Goal: Task Accomplishment & Management: Manage account settings

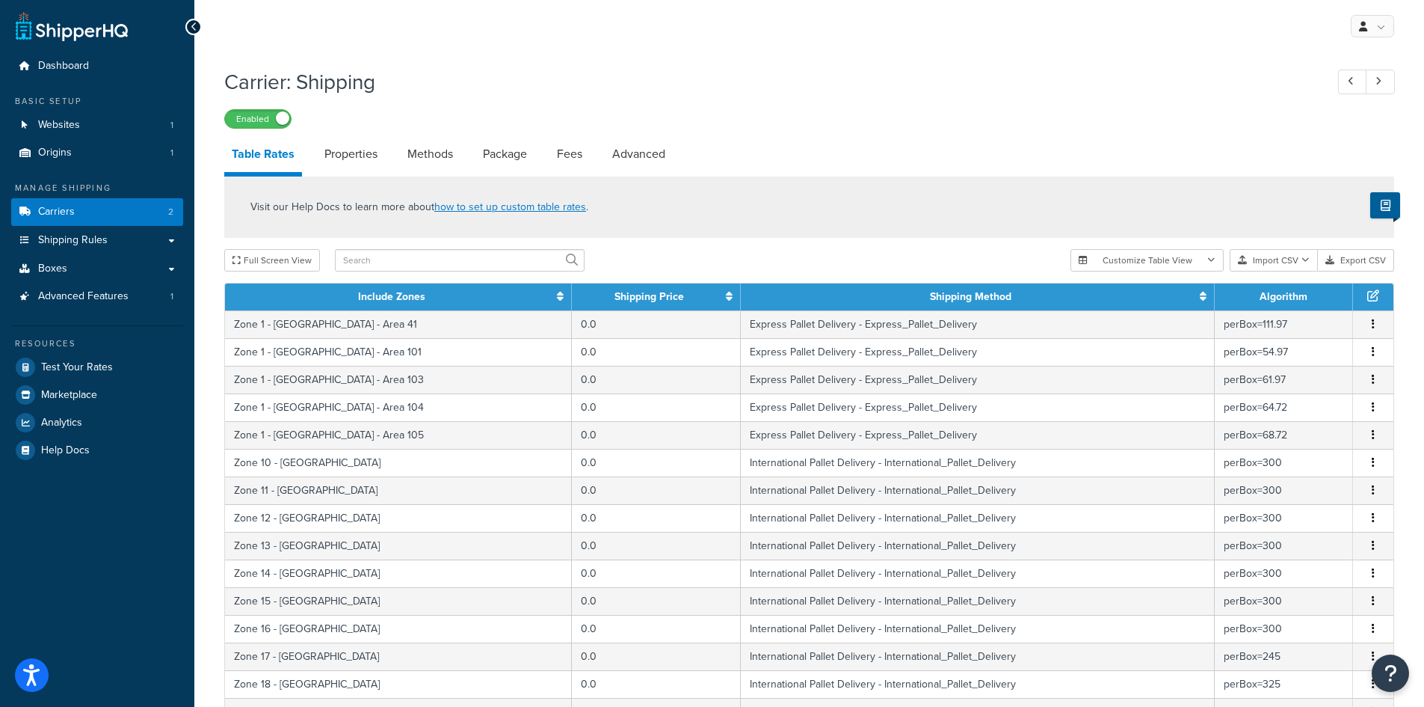
select select "25"
click at [1254, 255] on button "Import CSV" at bounding box center [1274, 260] width 88 height 22
click at [348, 153] on link "Properties" at bounding box center [351, 154] width 68 height 36
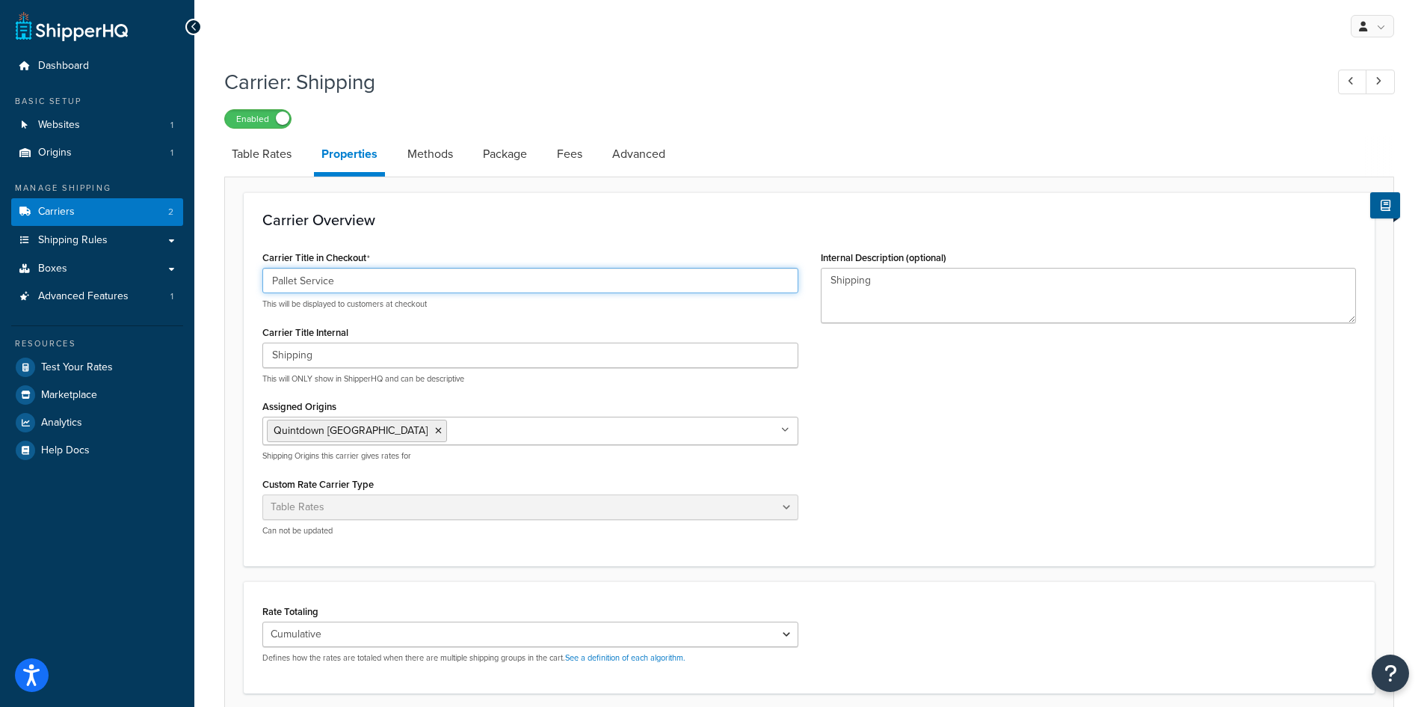
click at [349, 281] on input "Pallet Service" at bounding box center [530, 280] width 536 height 25
type input "Pallet"
click at [1045, 455] on div "Carrier Title in Checkout Pallet This will be displayed to customers at checkou…" at bounding box center [809, 397] width 1116 height 301
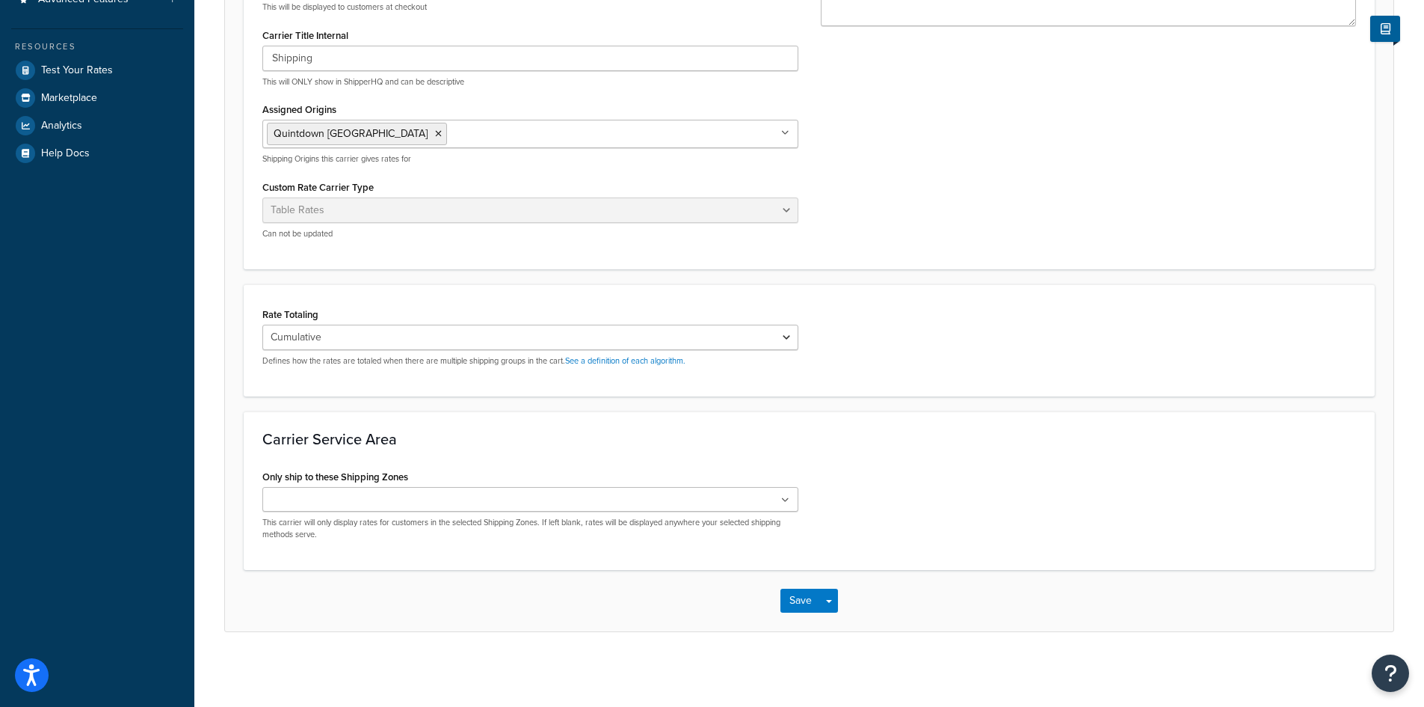
scroll to position [298, 0]
click at [796, 604] on button "Save" at bounding box center [801, 600] width 40 height 24
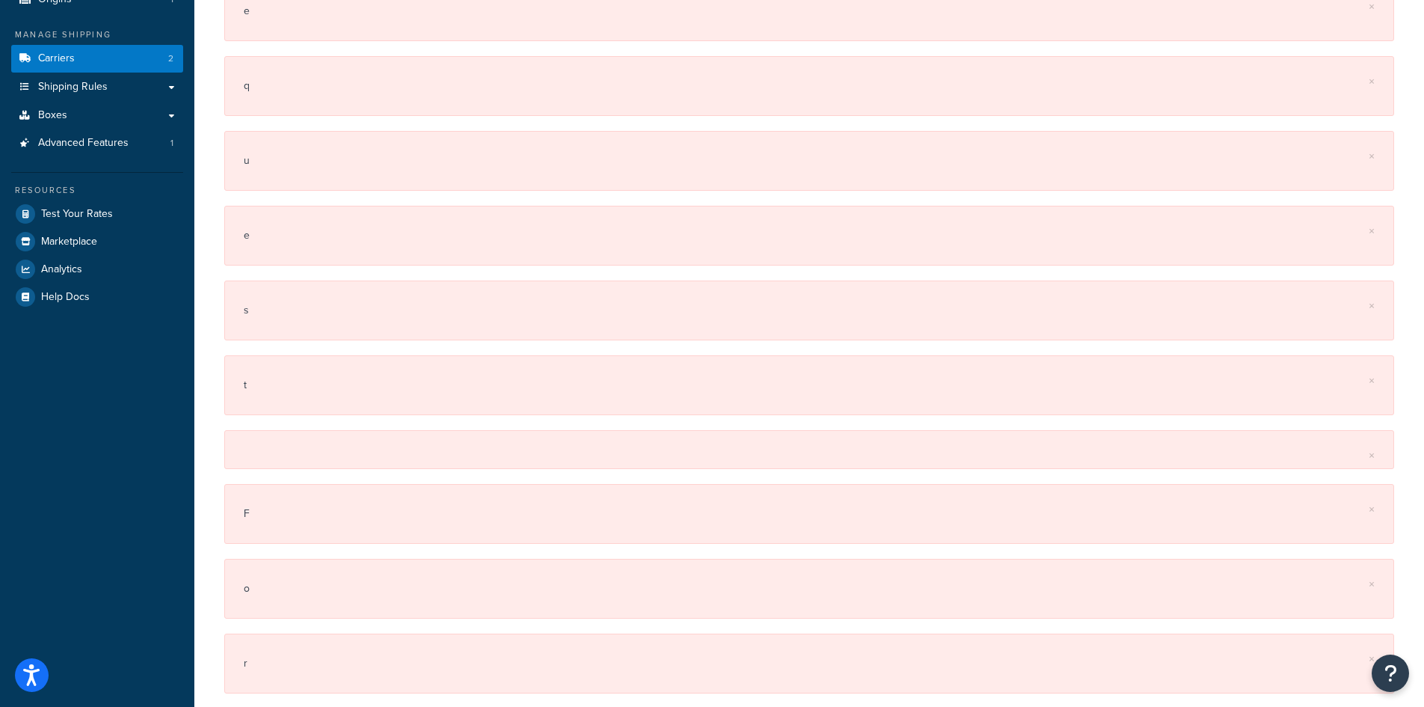
scroll to position [0, 0]
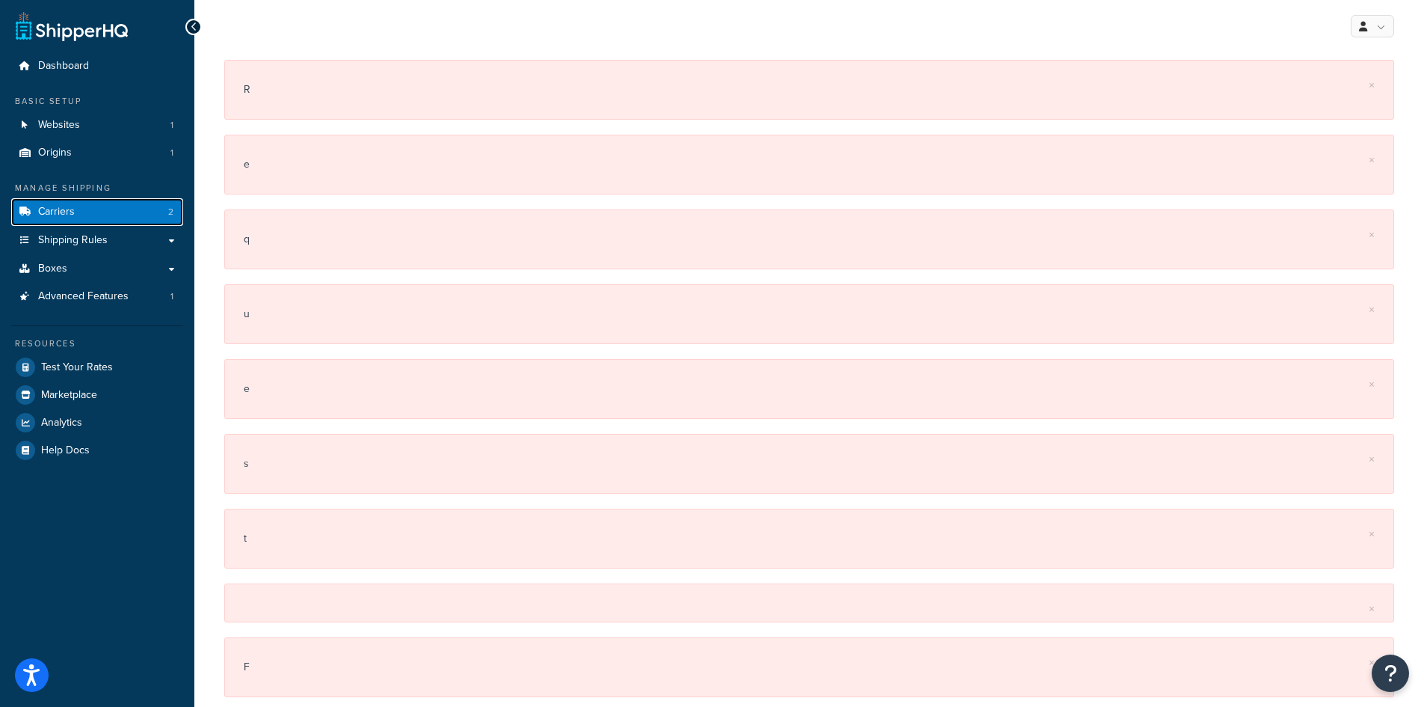
click at [55, 213] on span "Carriers" at bounding box center [56, 212] width 37 height 13
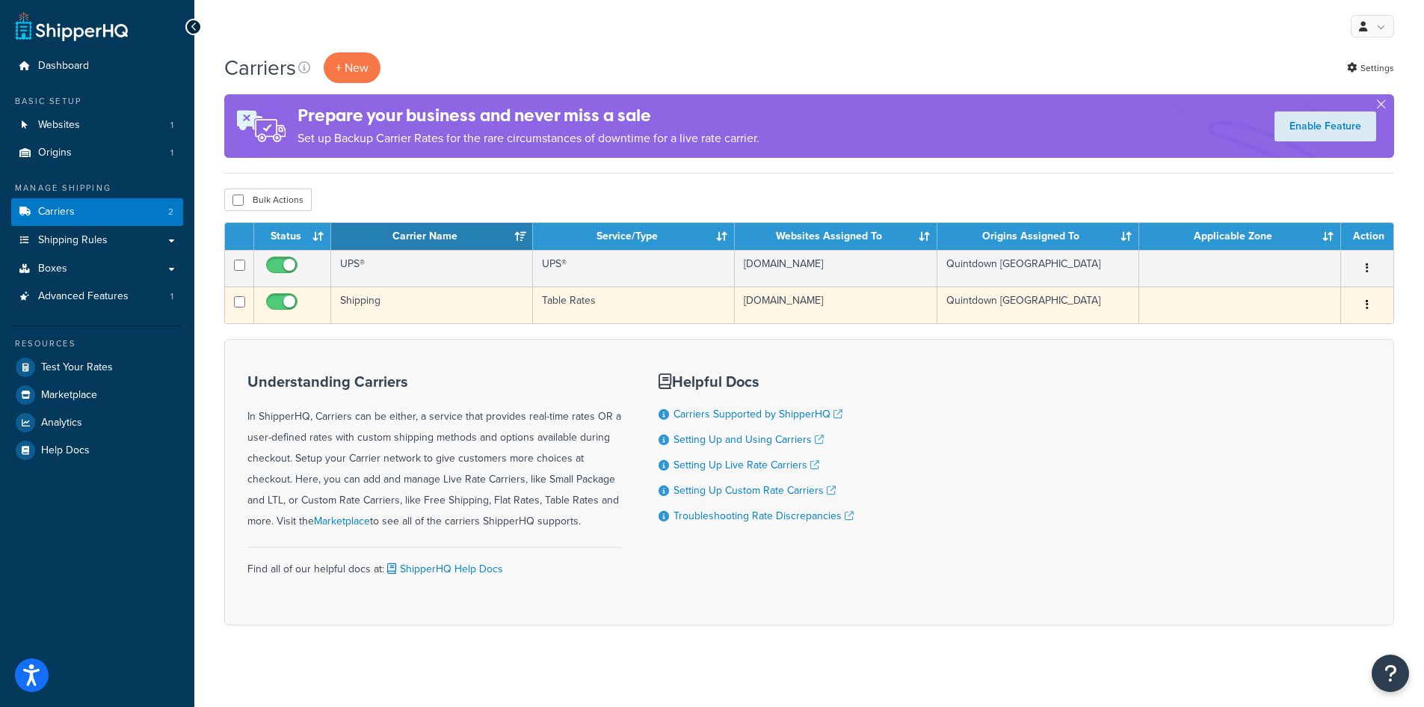
click at [376, 304] on td "Shipping" at bounding box center [432, 304] width 202 height 37
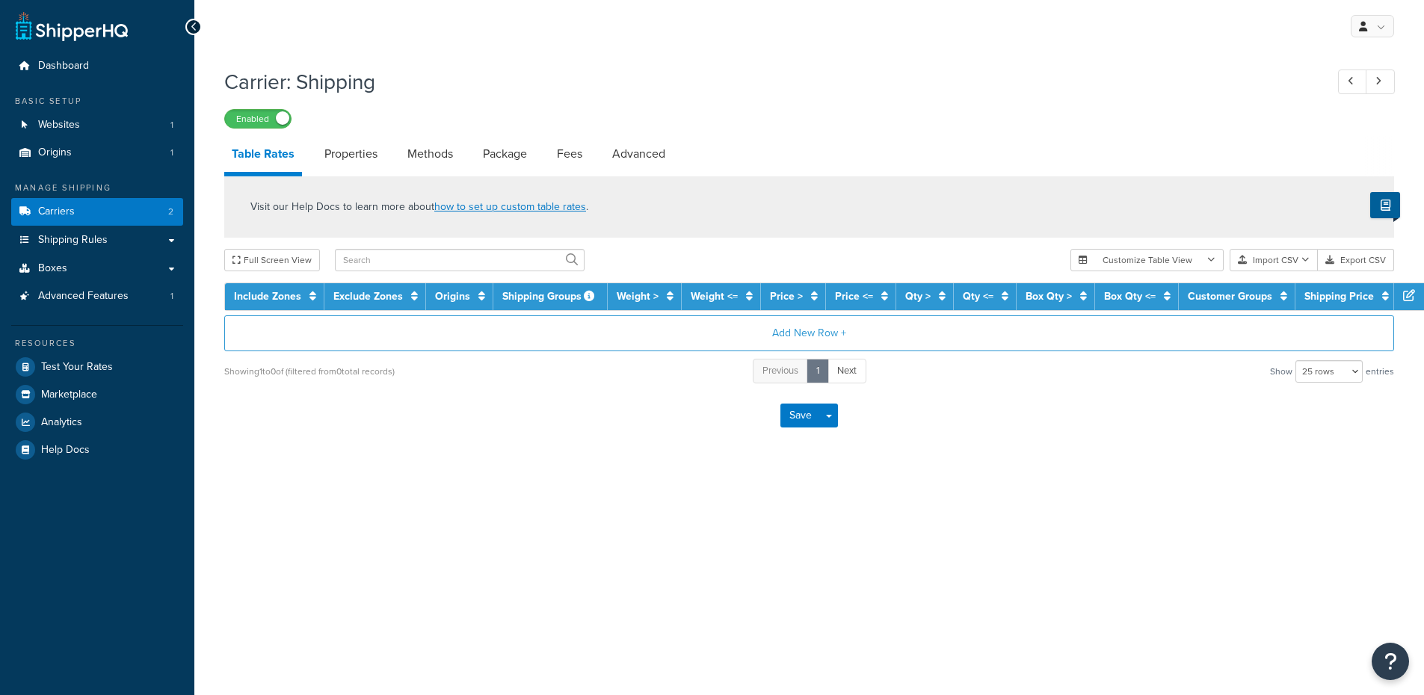
select select "25"
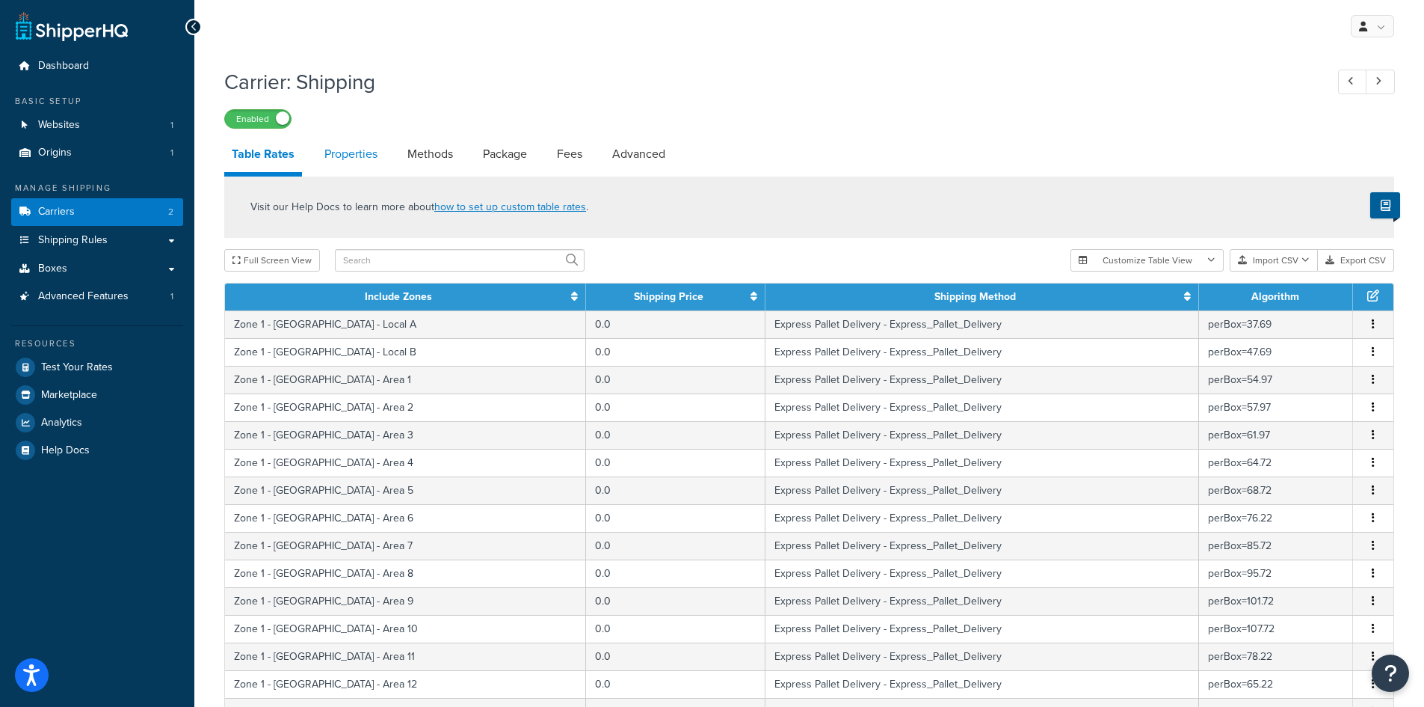
click at [356, 158] on link "Properties" at bounding box center [351, 154] width 68 height 36
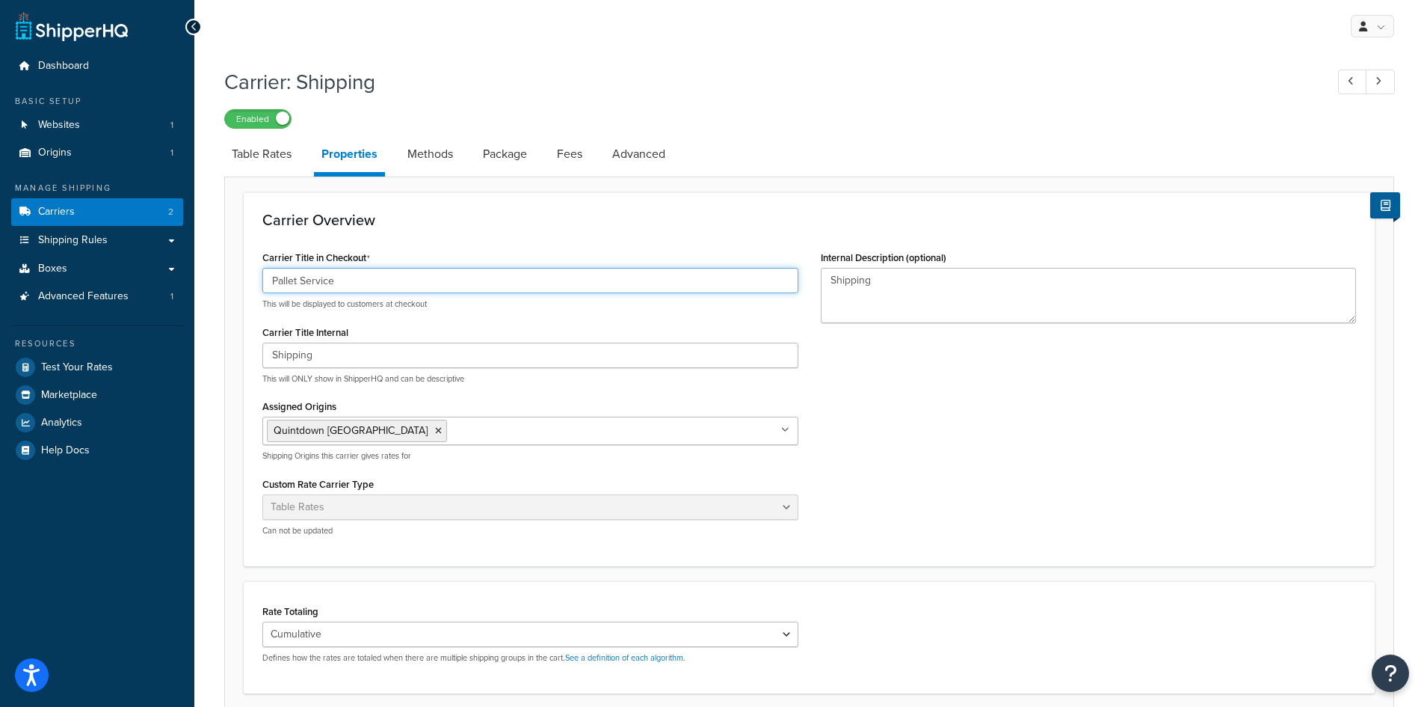
drag, startPoint x: 300, startPoint y: 277, endPoint x: 358, endPoint y: 290, distance: 59.9
click at [358, 290] on input "Pallet Service" at bounding box center [530, 280] width 536 height 25
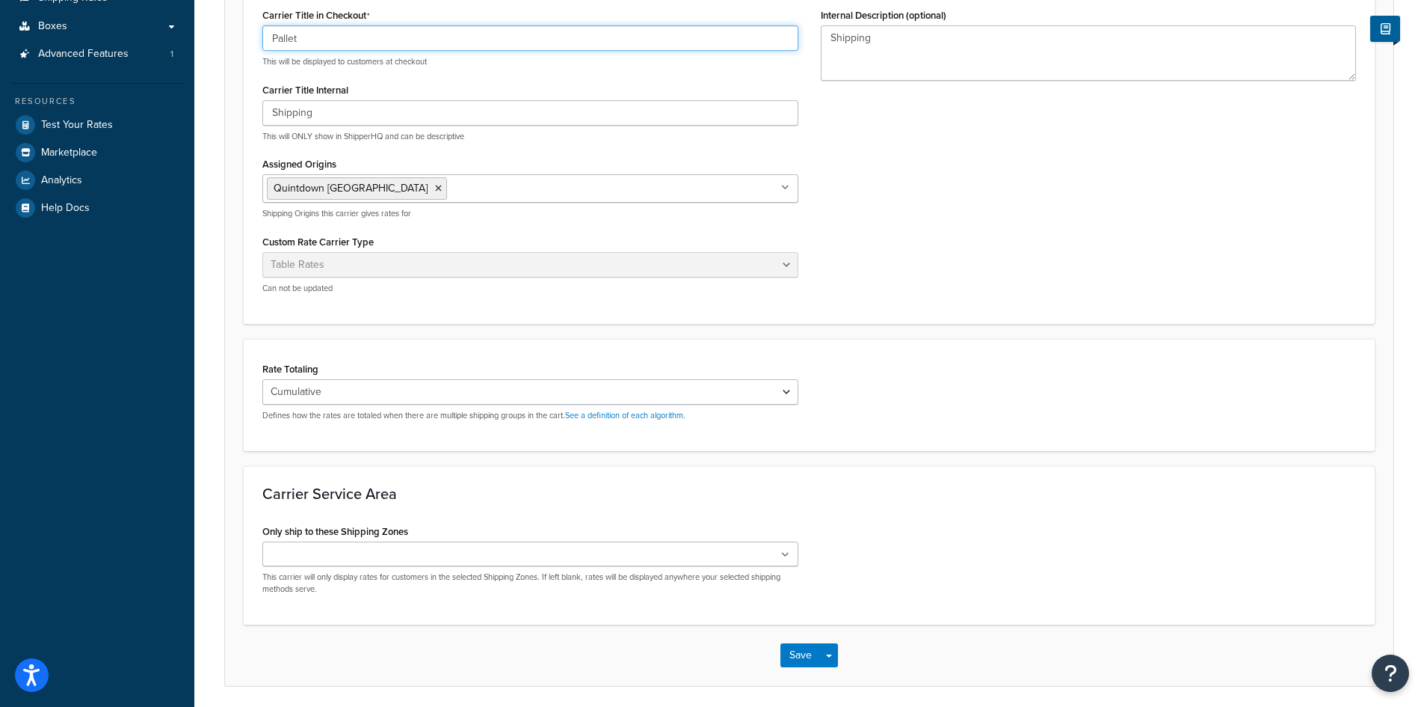
scroll to position [298, 0]
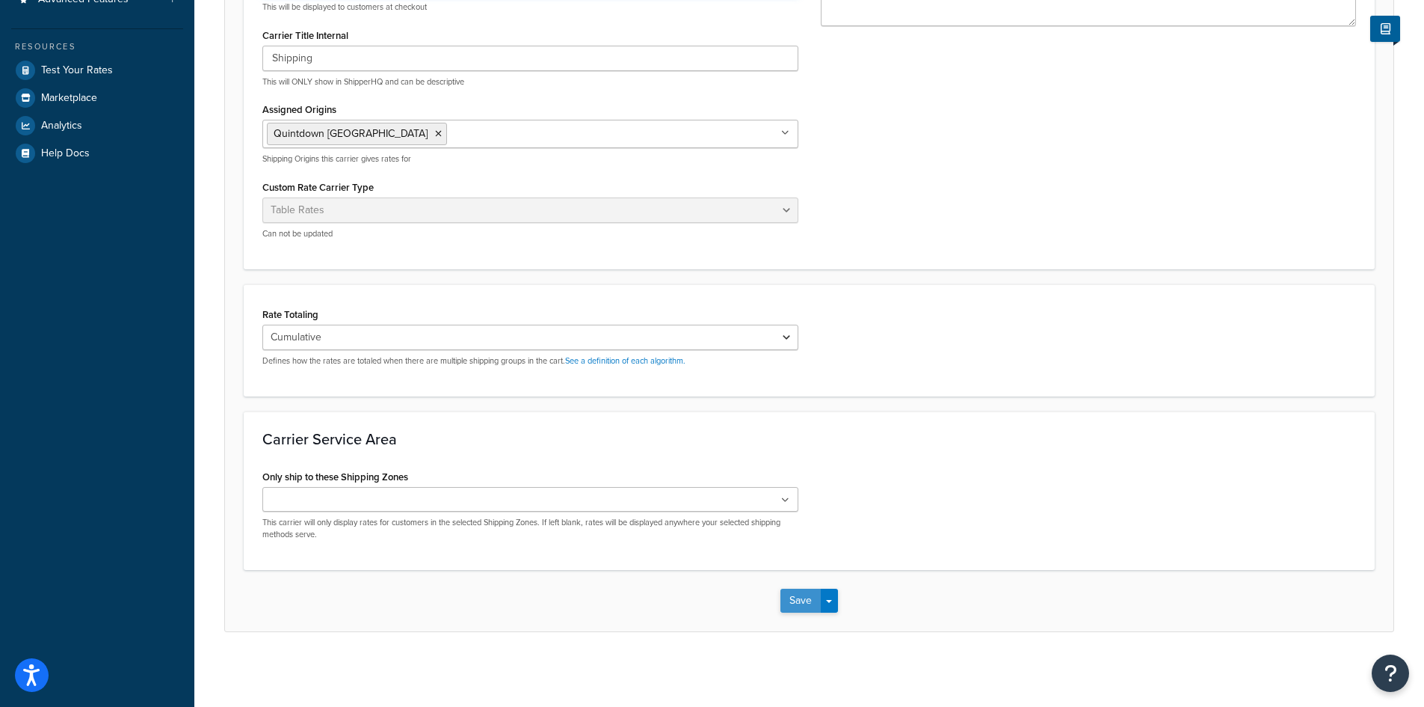
type input "Pallet"
click at [804, 606] on button "Save" at bounding box center [801, 600] width 40 height 24
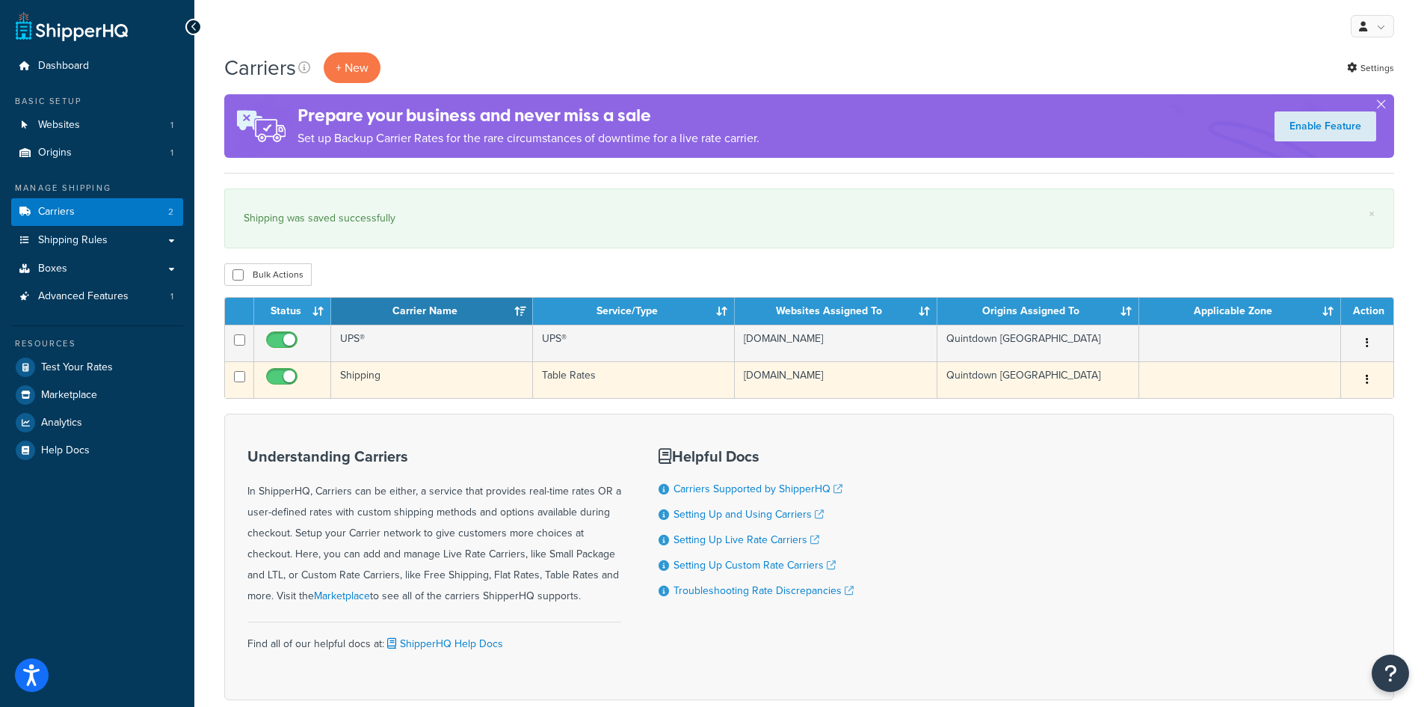
click at [1016, 375] on td "Quintdown [GEOGRAPHIC_DATA]" at bounding box center [1039, 379] width 202 height 37
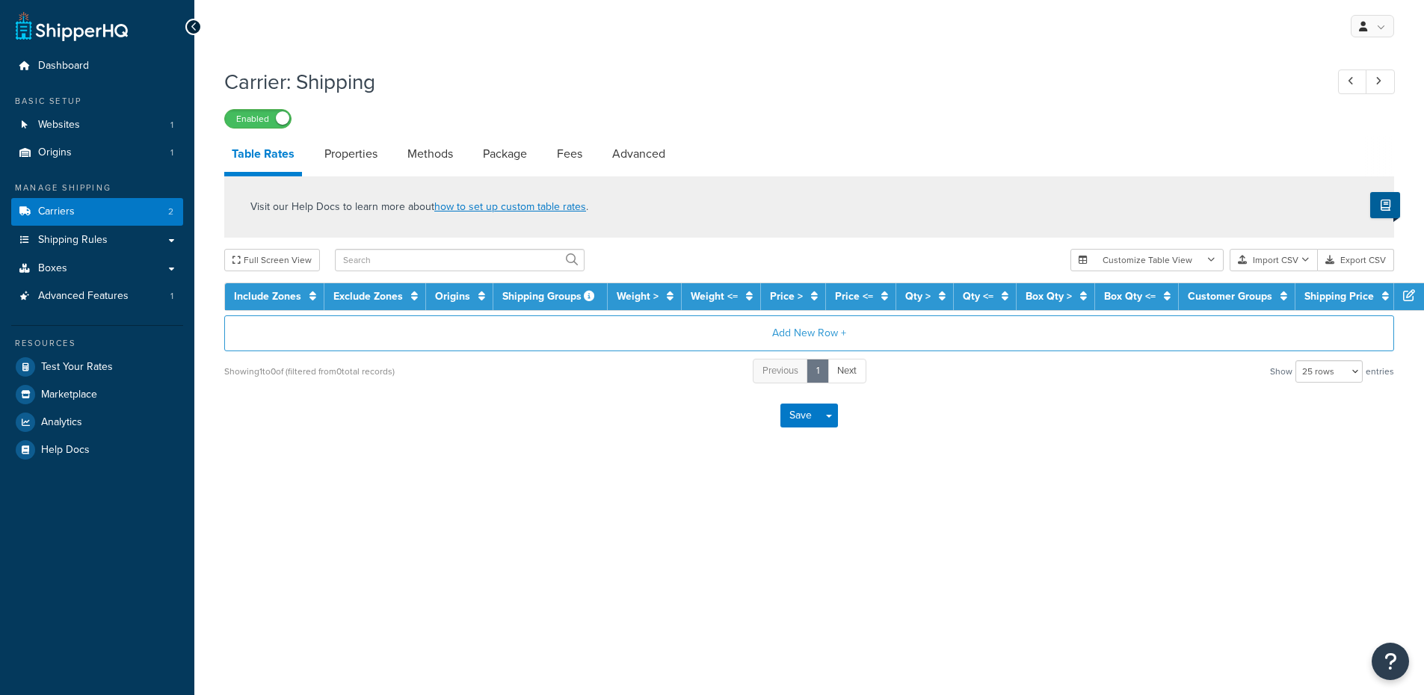
select select "25"
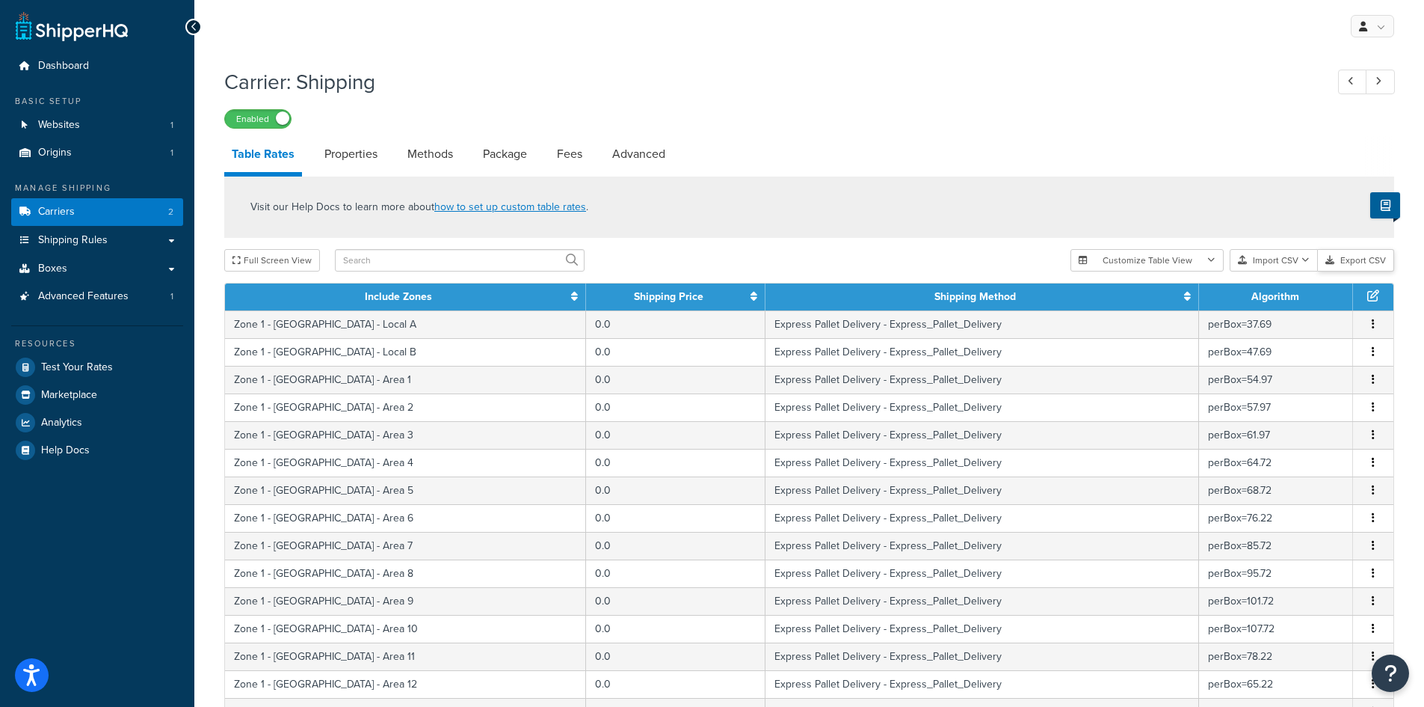
click at [1357, 263] on button "Export CSV" at bounding box center [1356, 260] width 76 height 22
click at [1288, 268] on button "Import CSV" at bounding box center [1274, 260] width 88 height 22
click at [1307, 271] on div "Customize Table View Show all columns Show selected columns Import CSV Import a…" at bounding box center [1233, 260] width 324 height 22
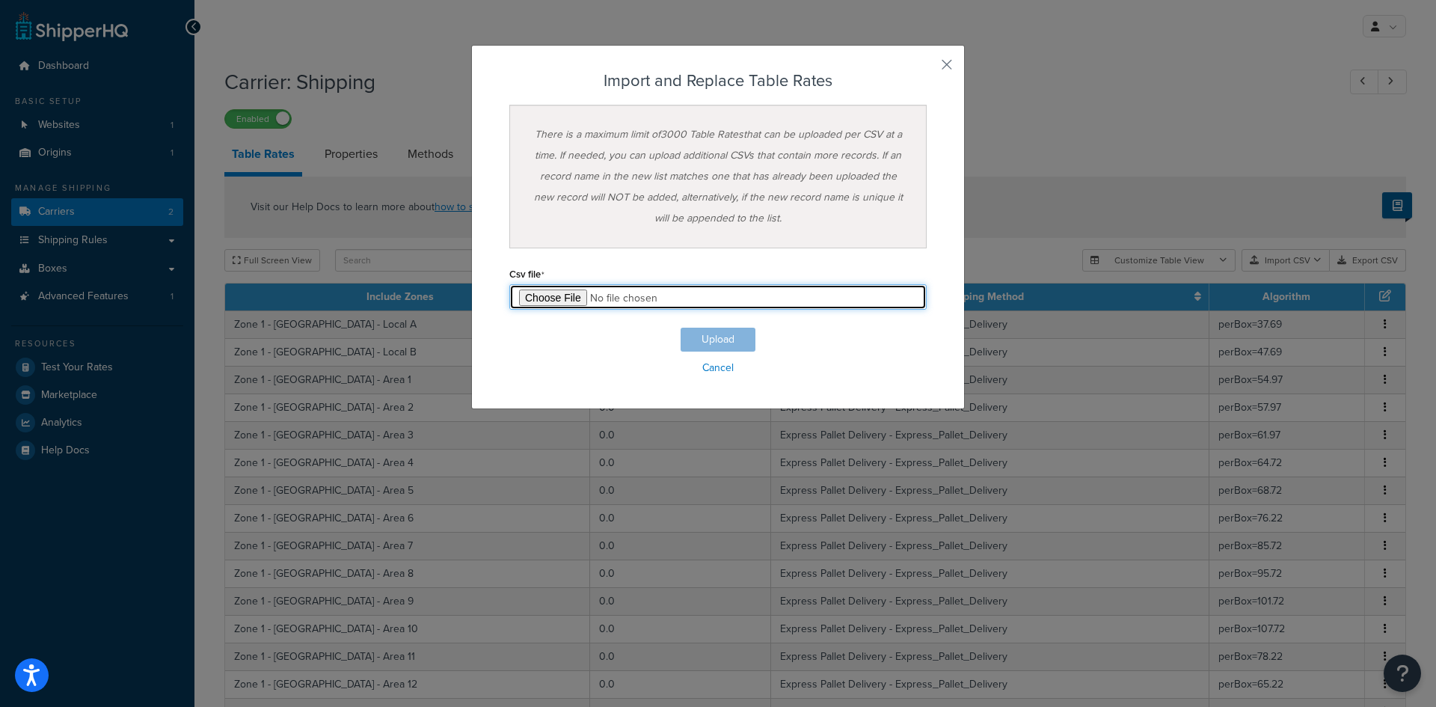
click at [541, 298] on input "file" at bounding box center [717, 296] width 417 height 25
type input "C:\fakepath\Table Rate Export-2025-08-28 0126 - Upload.csv"
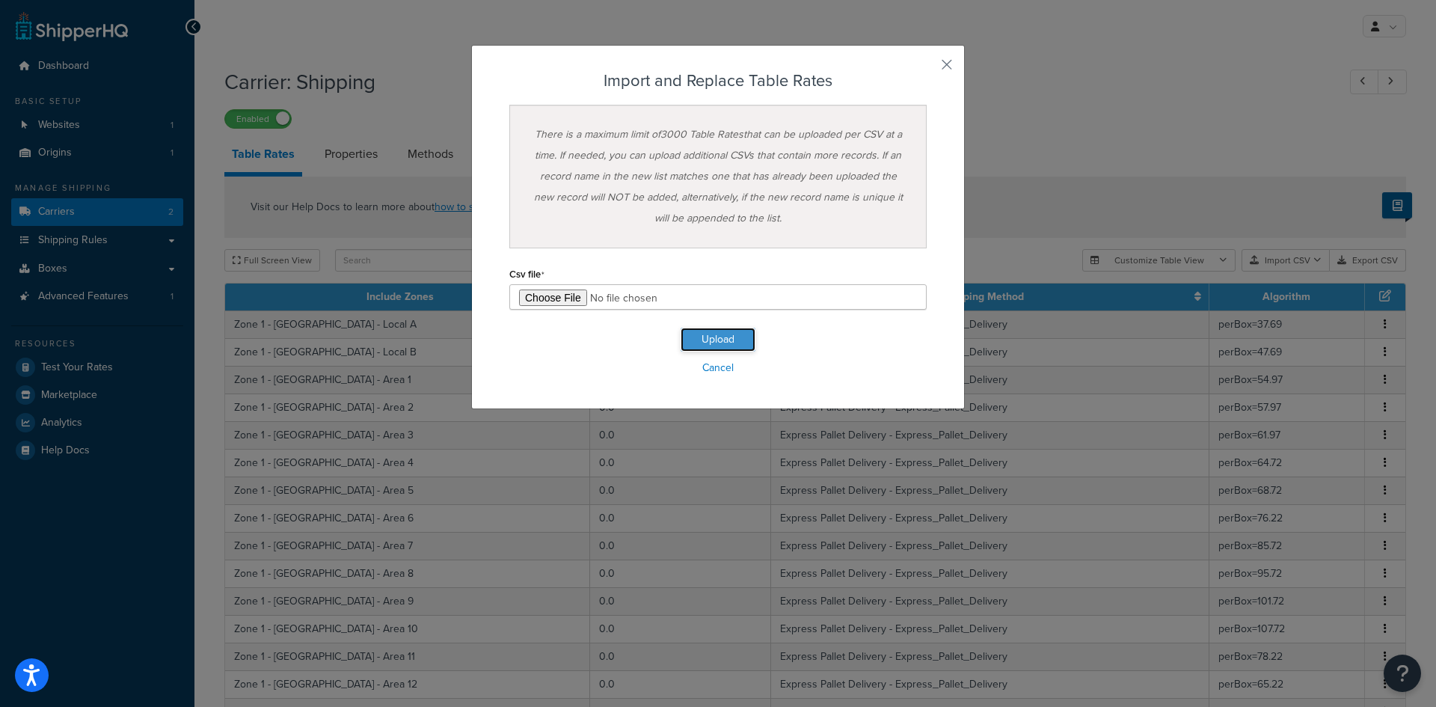
click at [693, 336] on button "Upload" at bounding box center [717, 340] width 75 height 24
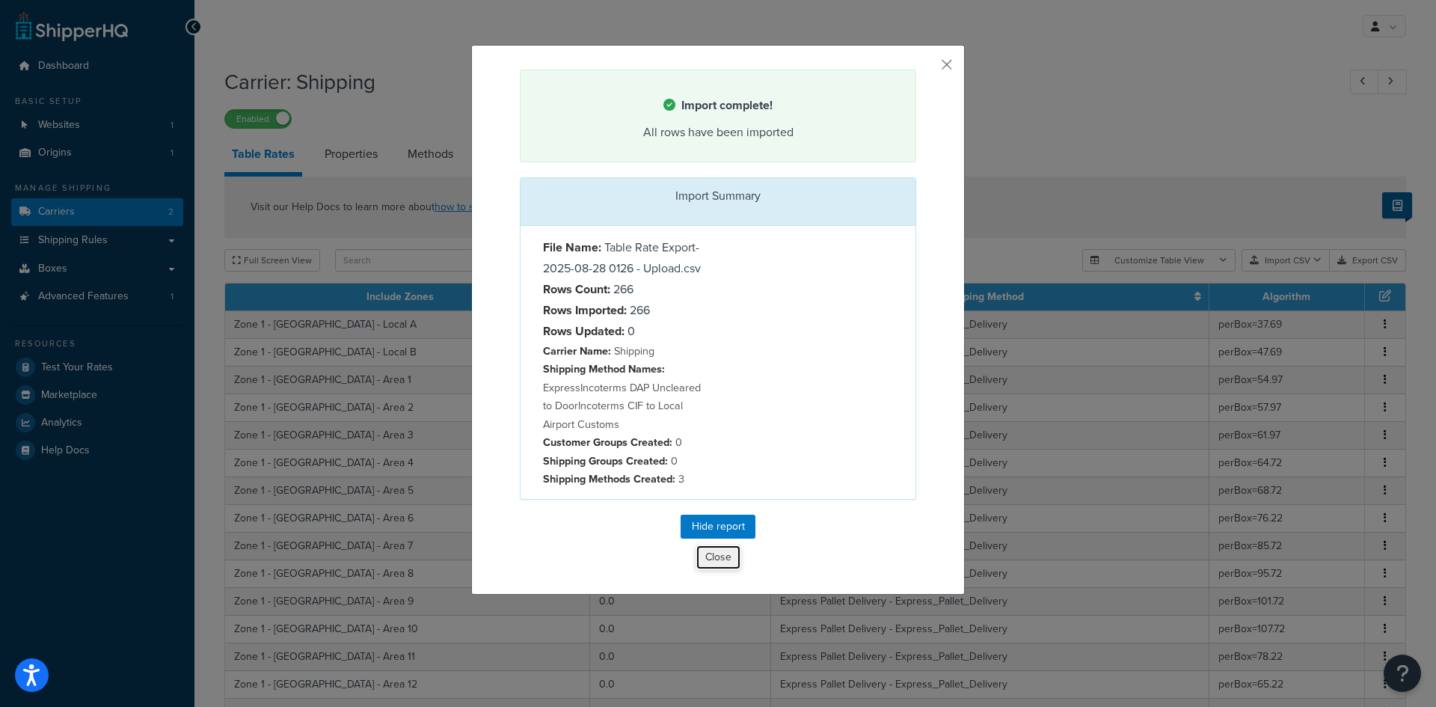
click at [713, 559] on button "Close" at bounding box center [718, 556] width 46 height 25
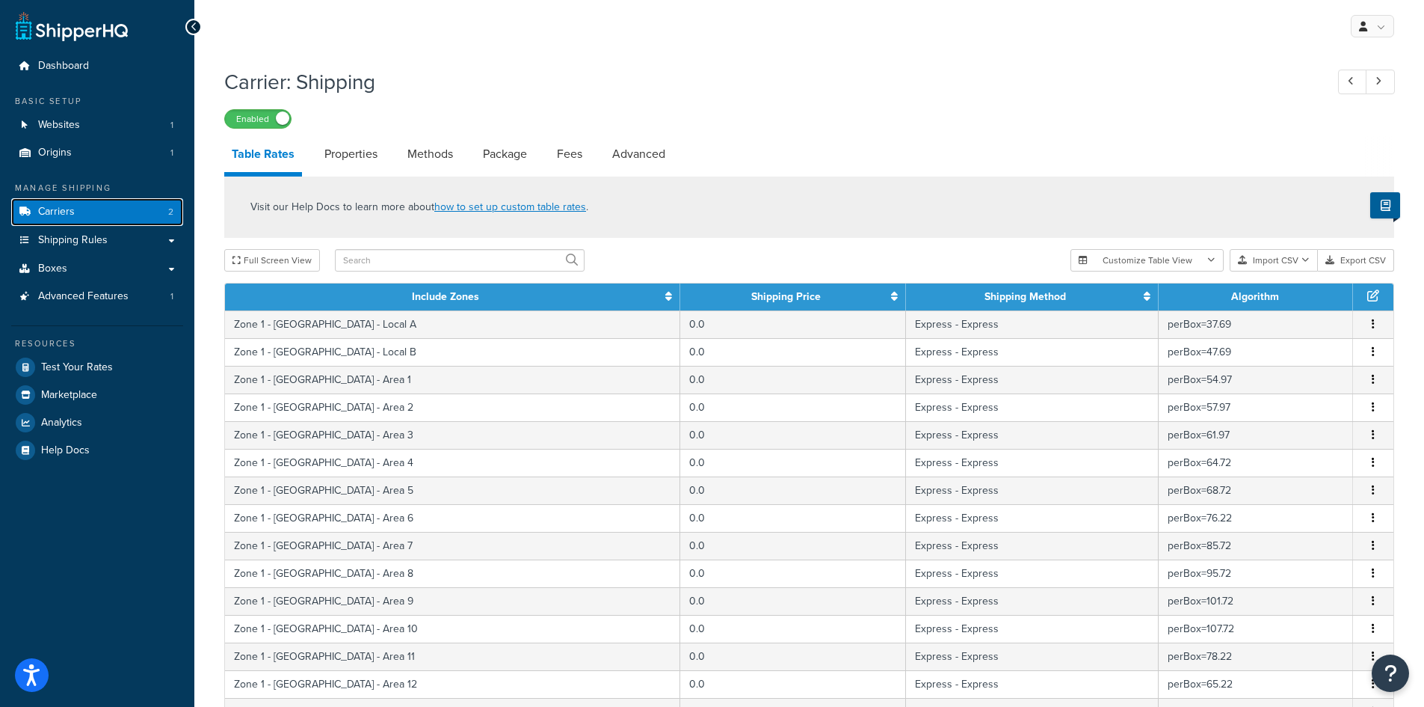
click at [68, 209] on span "Carriers" at bounding box center [56, 212] width 37 height 13
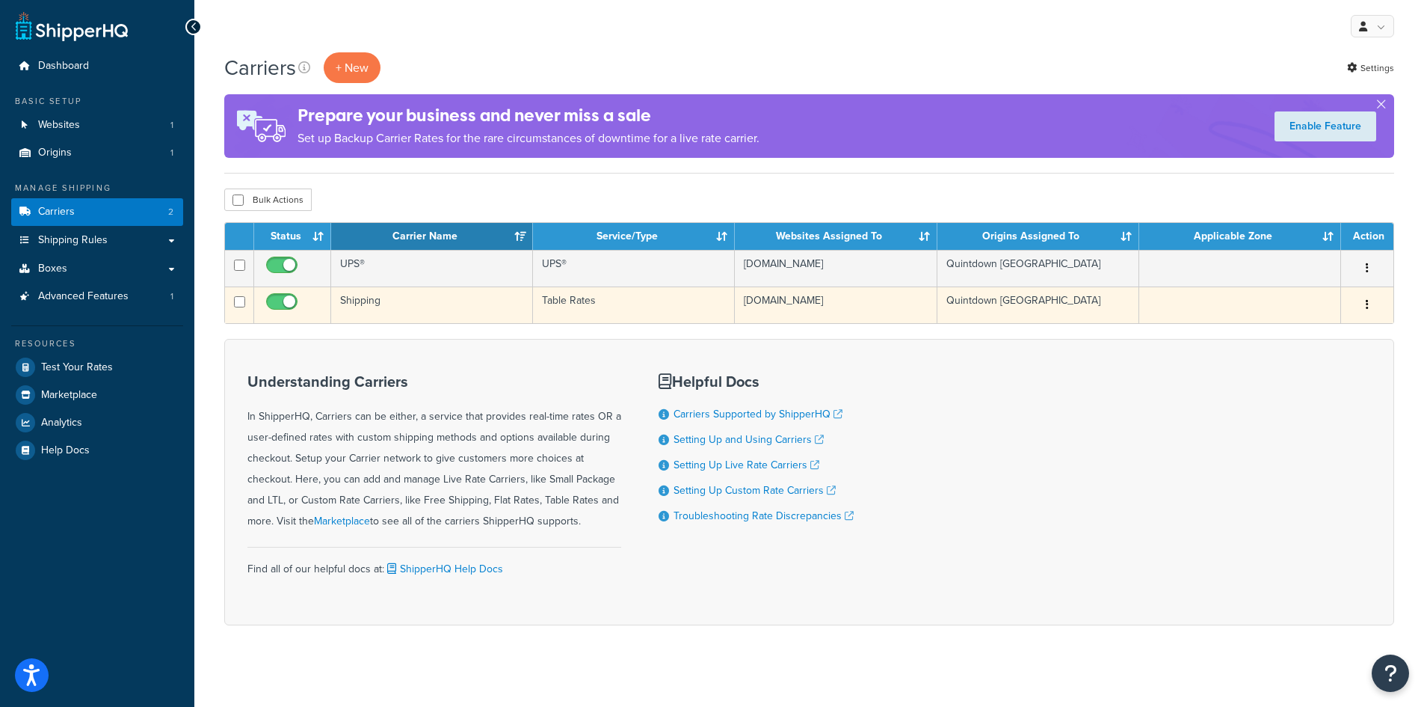
click at [396, 306] on td "Shipping" at bounding box center [432, 304] width 202 height 37
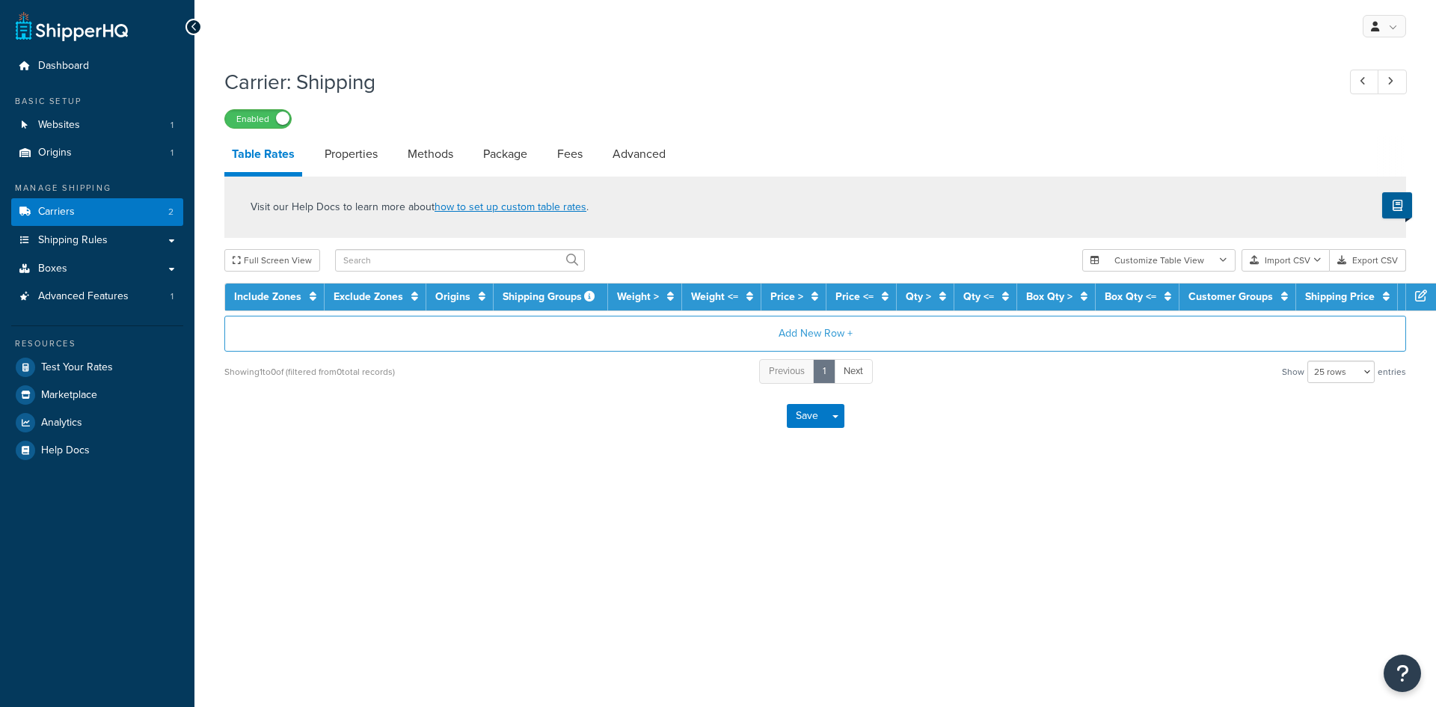
select select "25"
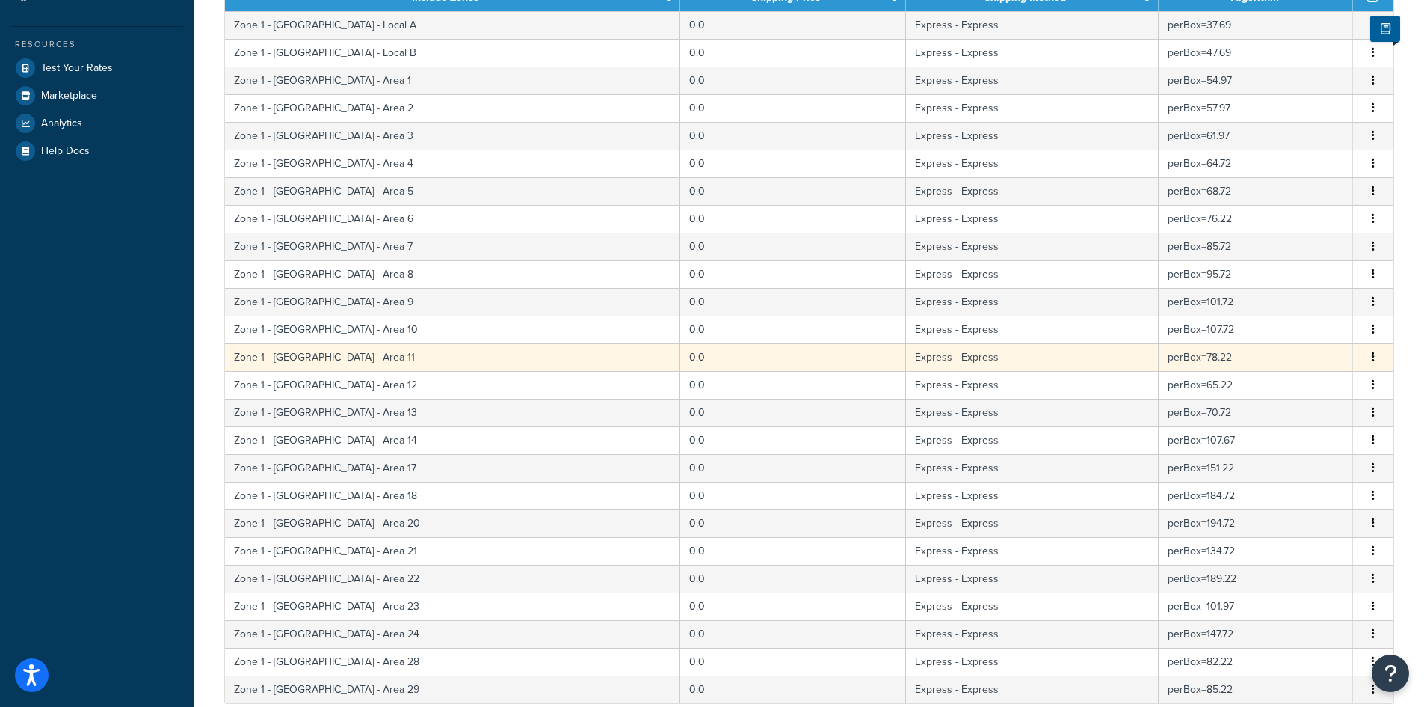
scroll to position [508, 0]
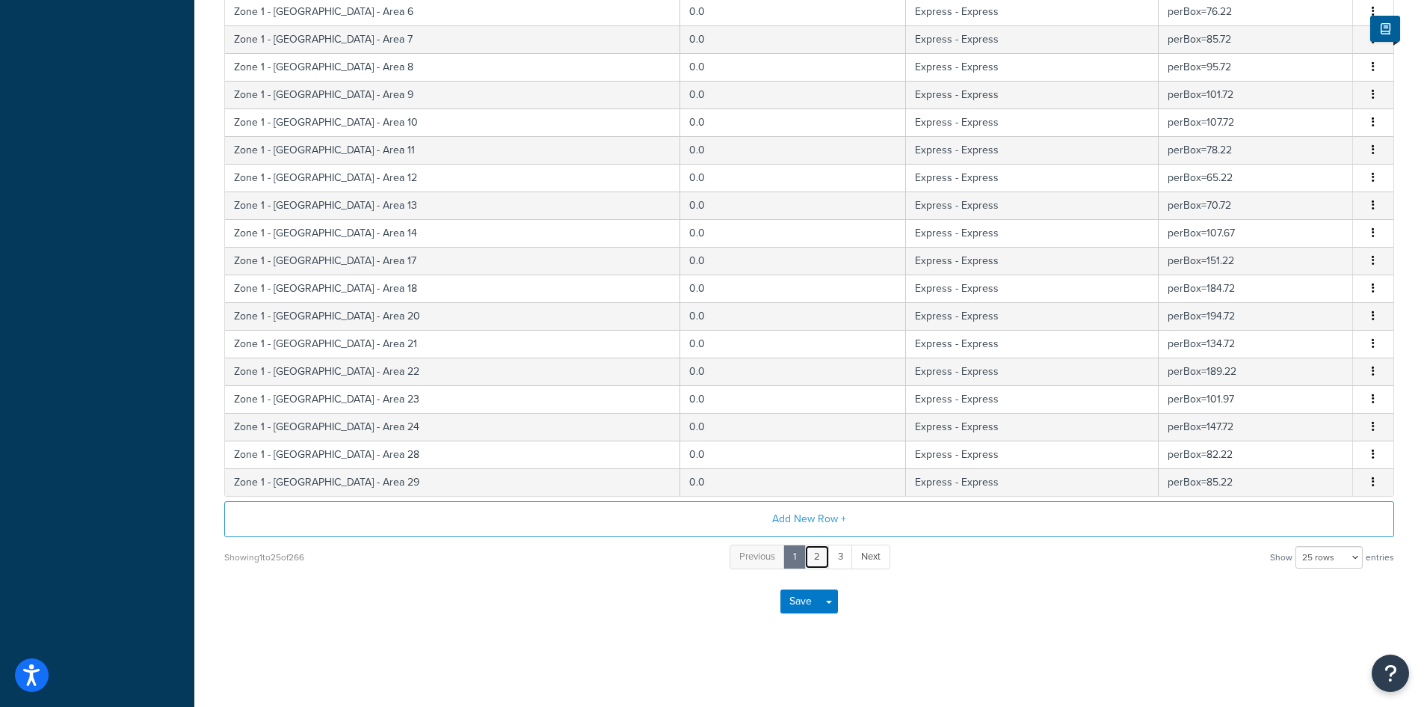
click at [819, 551] on link "2" at bounding box center [817, 556] width 25 height 25
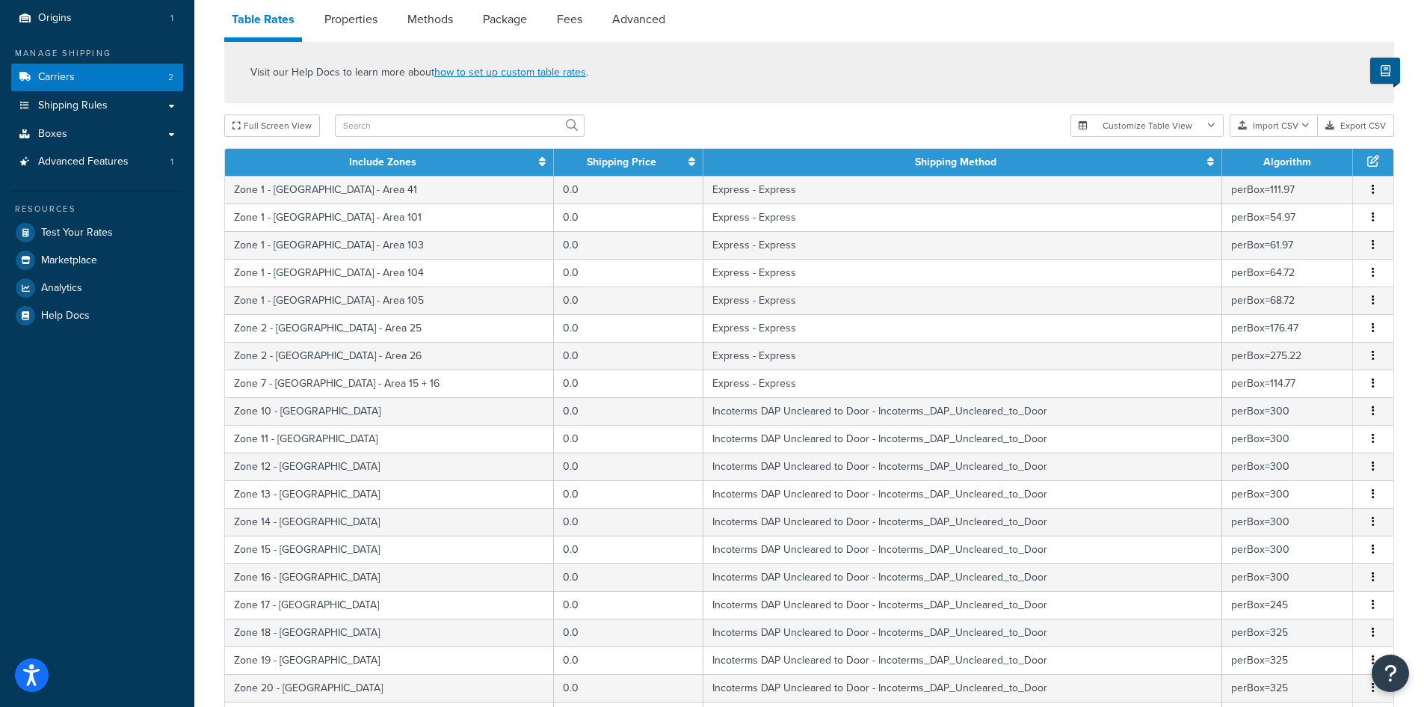
scroll to position [0, 0]
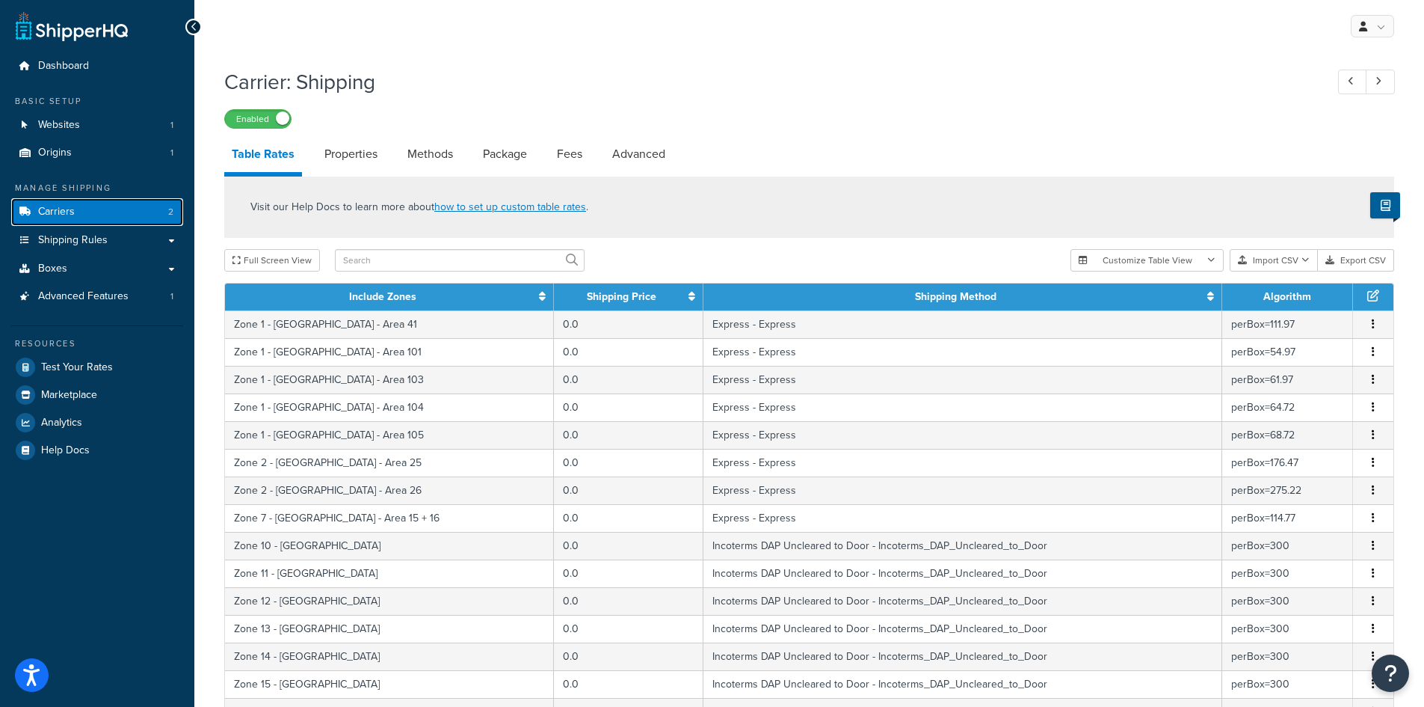
click at [53, 212] on span "Carriers" at bounding box center [56, 212] width 37 height 13
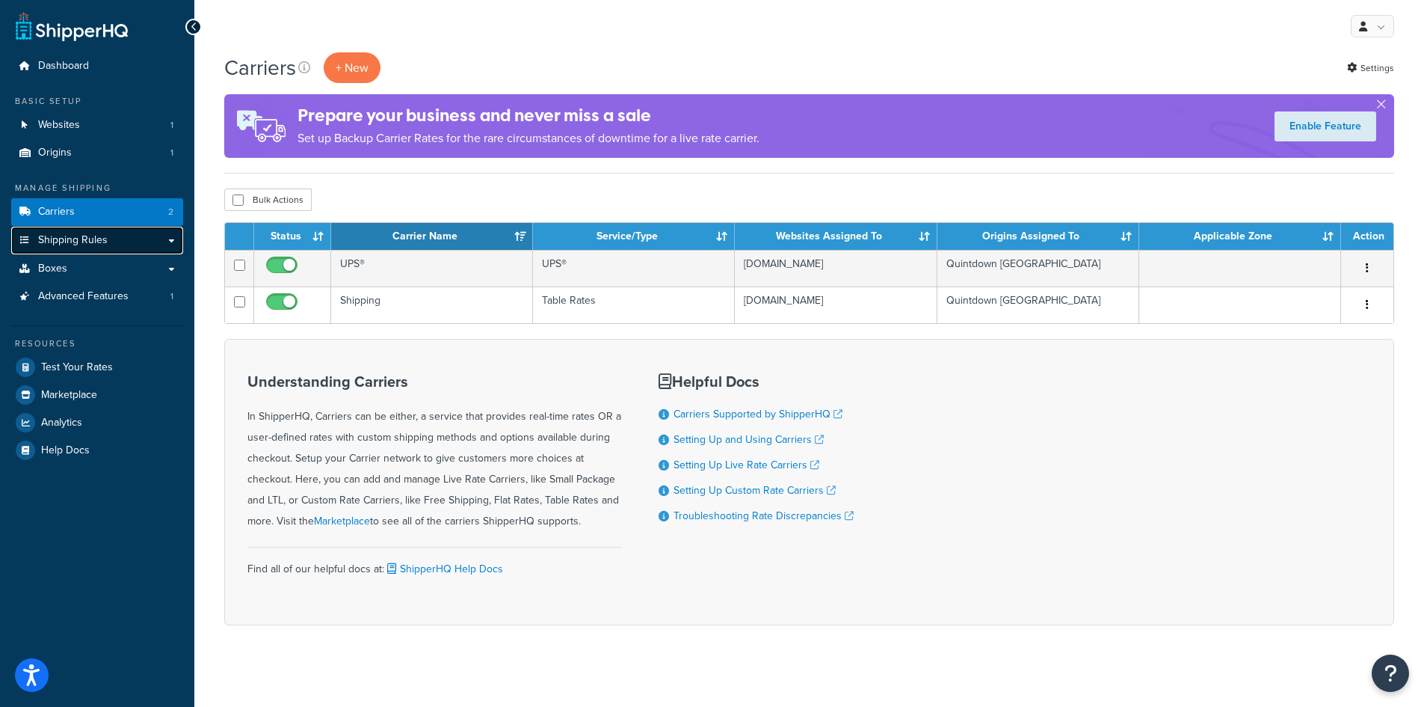
click at [76, 243] on span "Shipping Rules" at bounding box center [73, 240] width 70 height 13
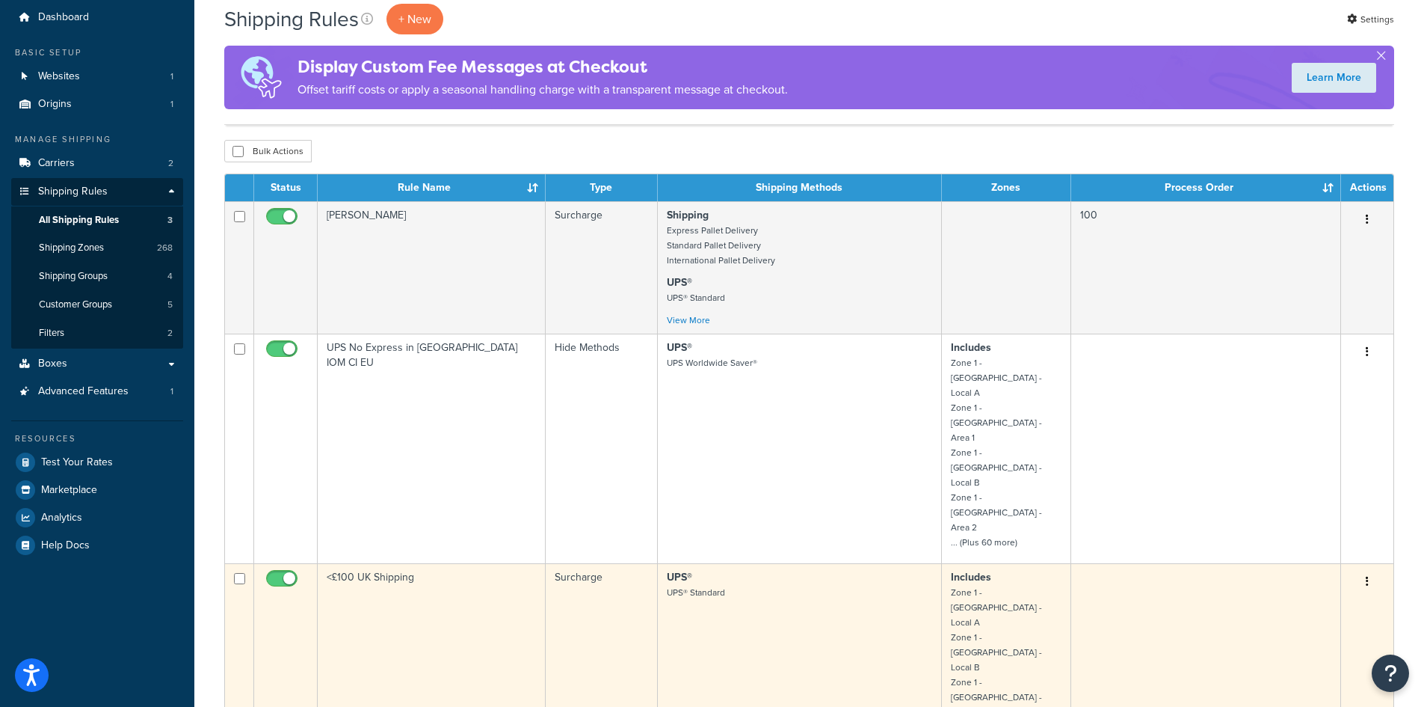
scroll to position [75, 0]
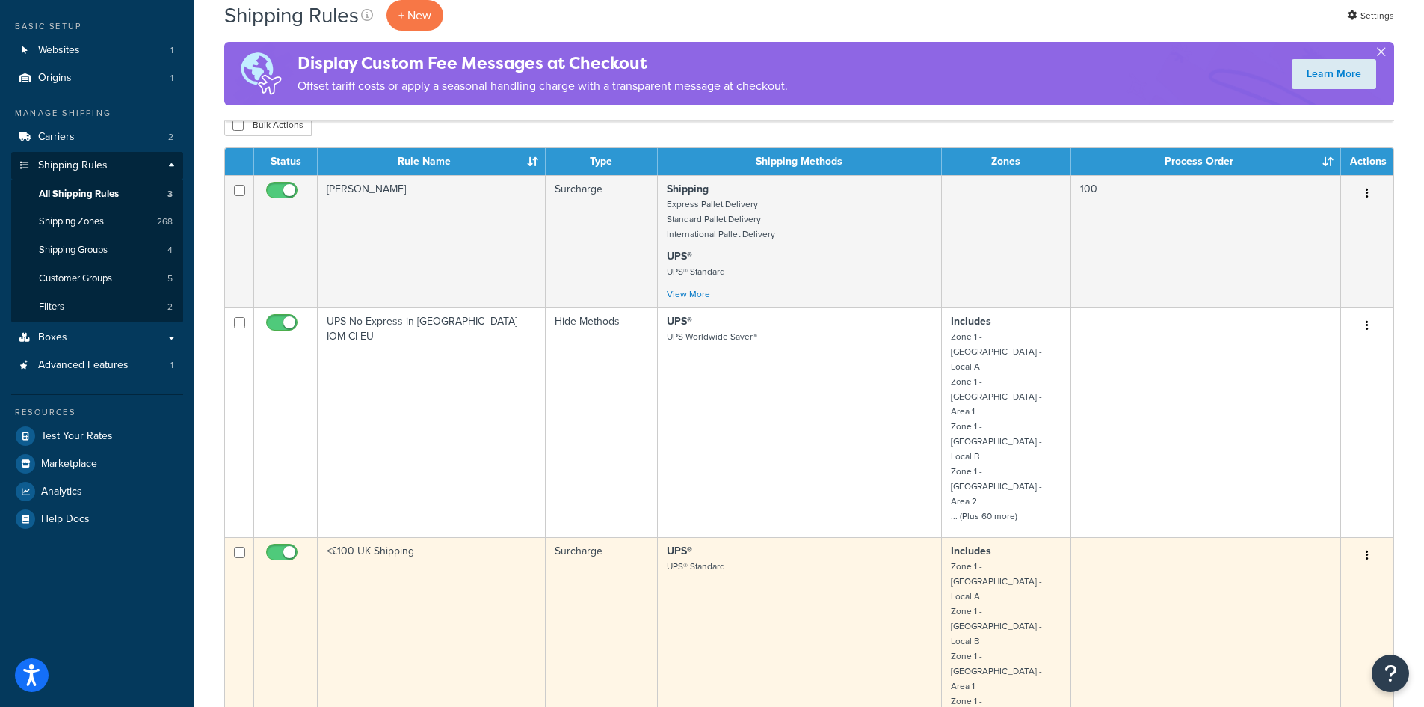
click at [693, 559] on small "UPS® Standard" at bounding box center [696, 565] width 58 height 13
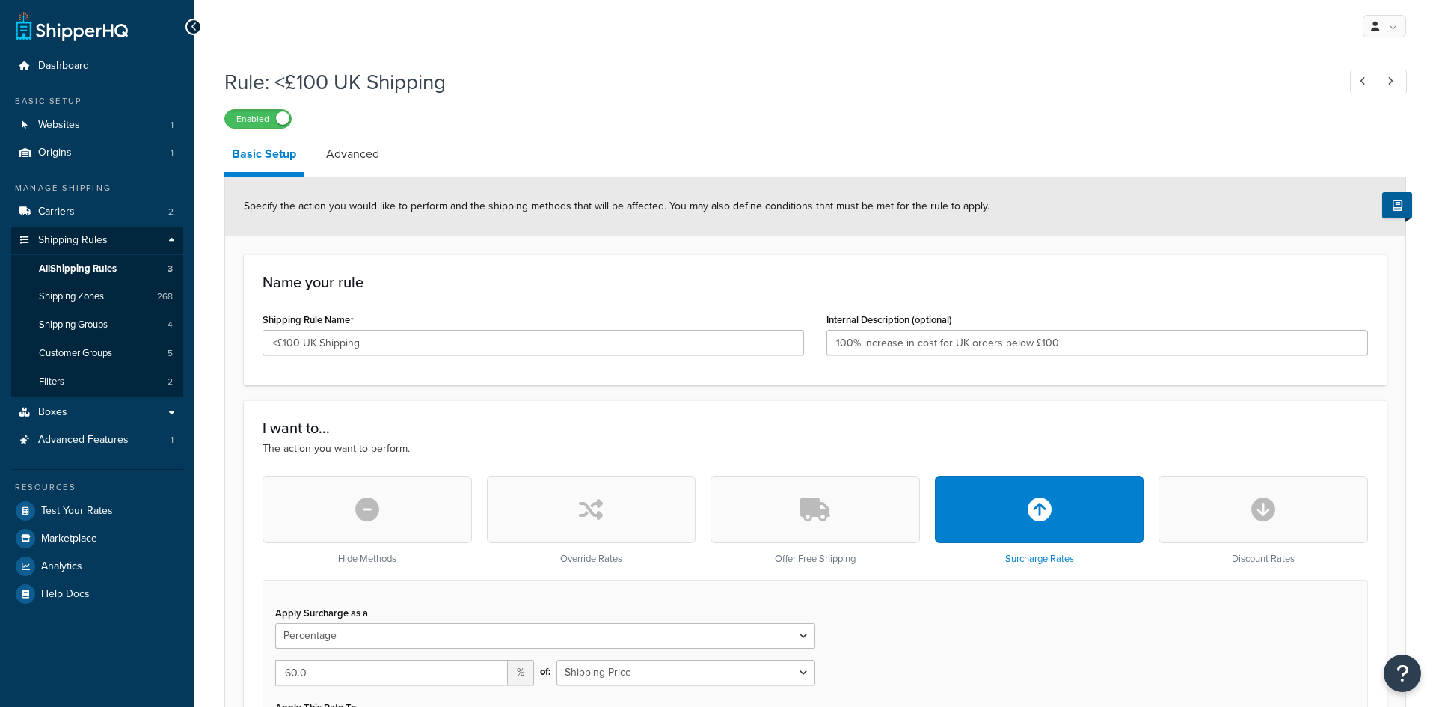
select select "PERCENTAGE"
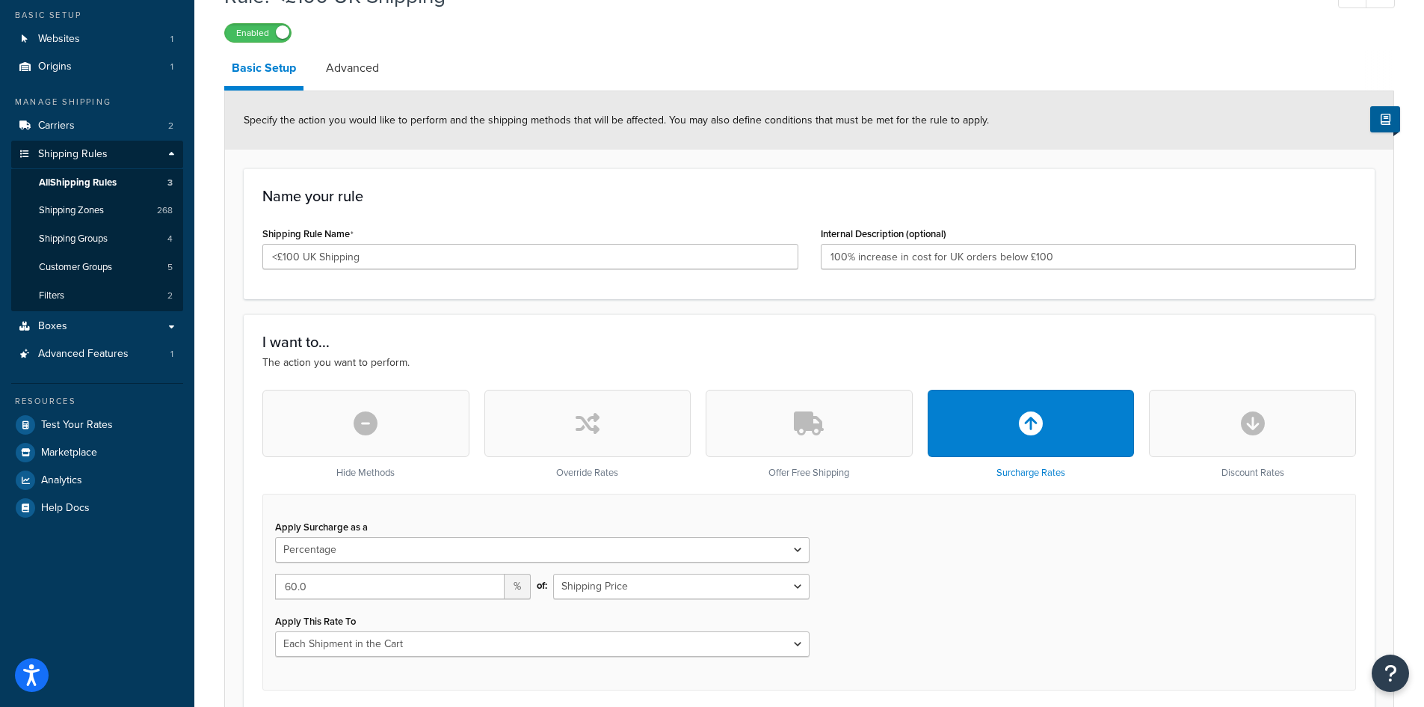
scroll to position [31, 0]
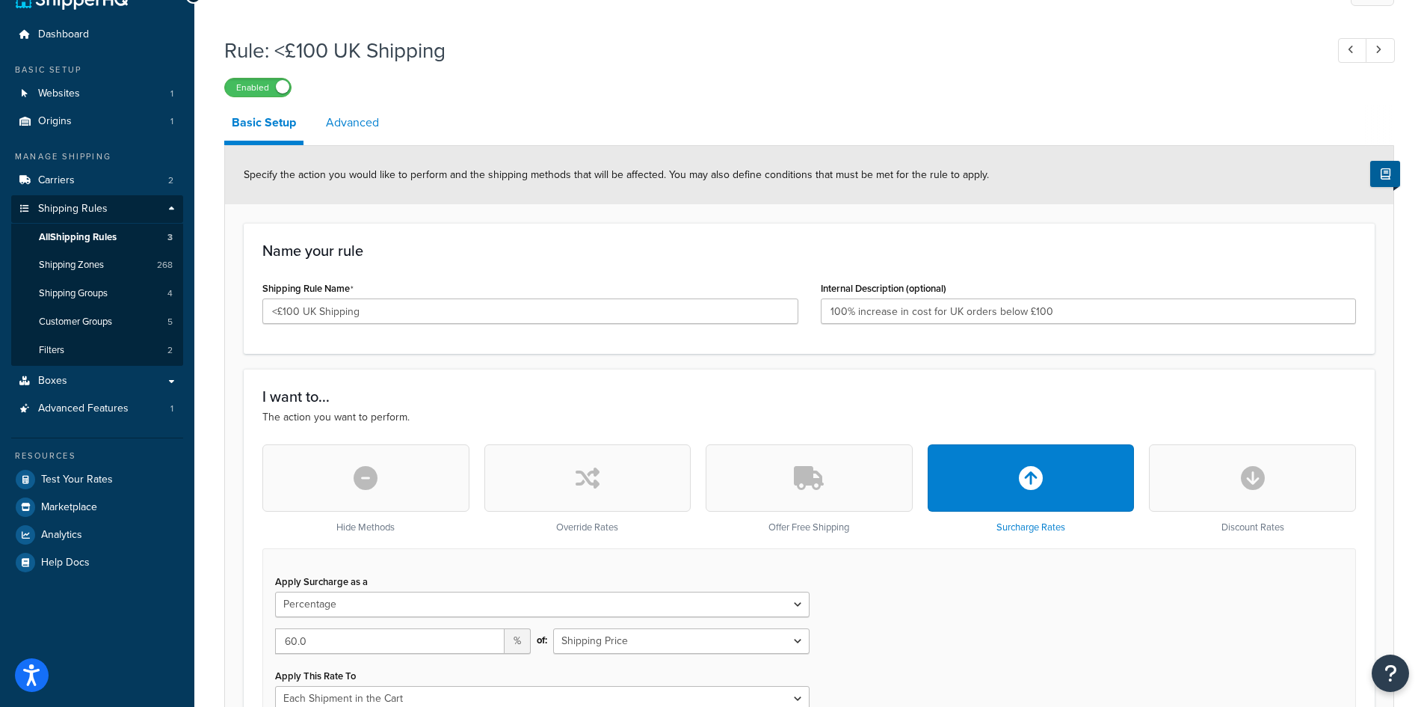
click at [354, 125] on link "Advanced" at bounding box center [353, 123] width 68 height 36
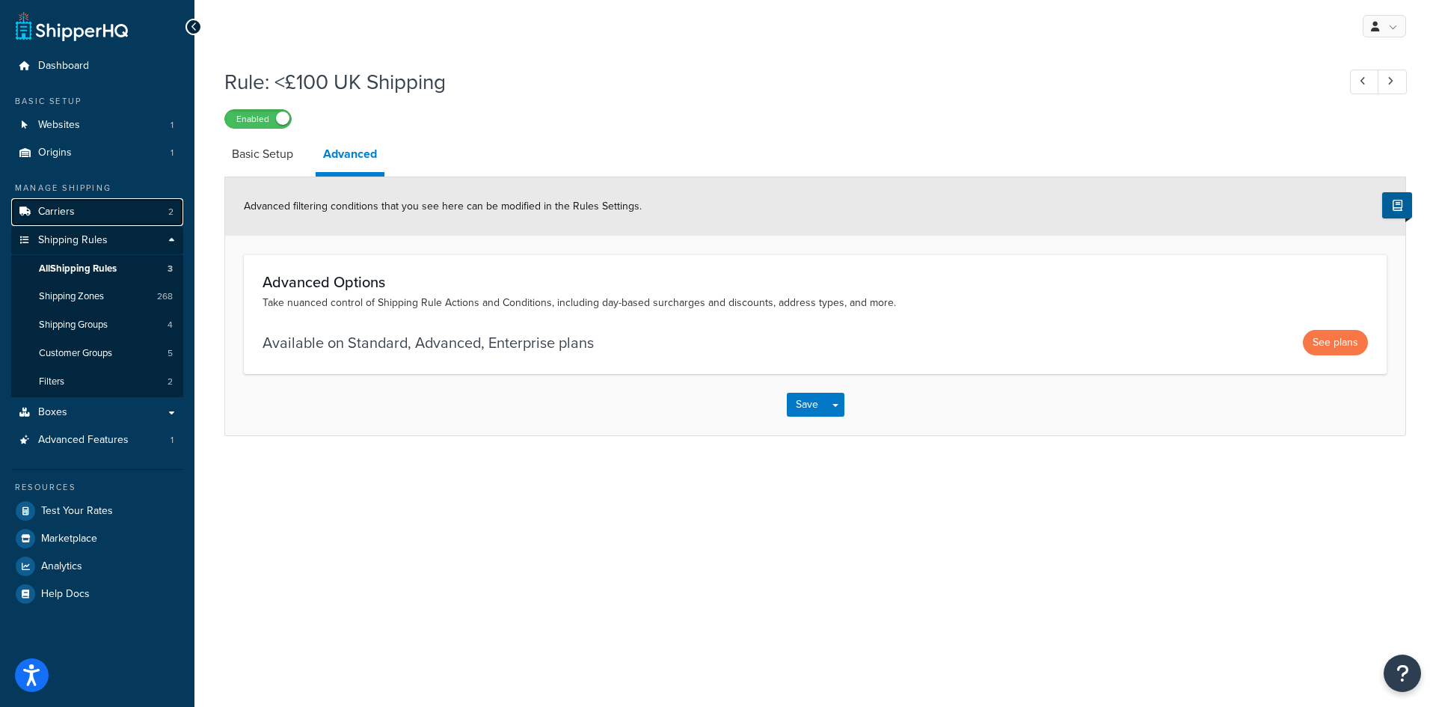
click at [57, 211] on span "Carriers" at bounding box center [56, 212] width 37 height 13
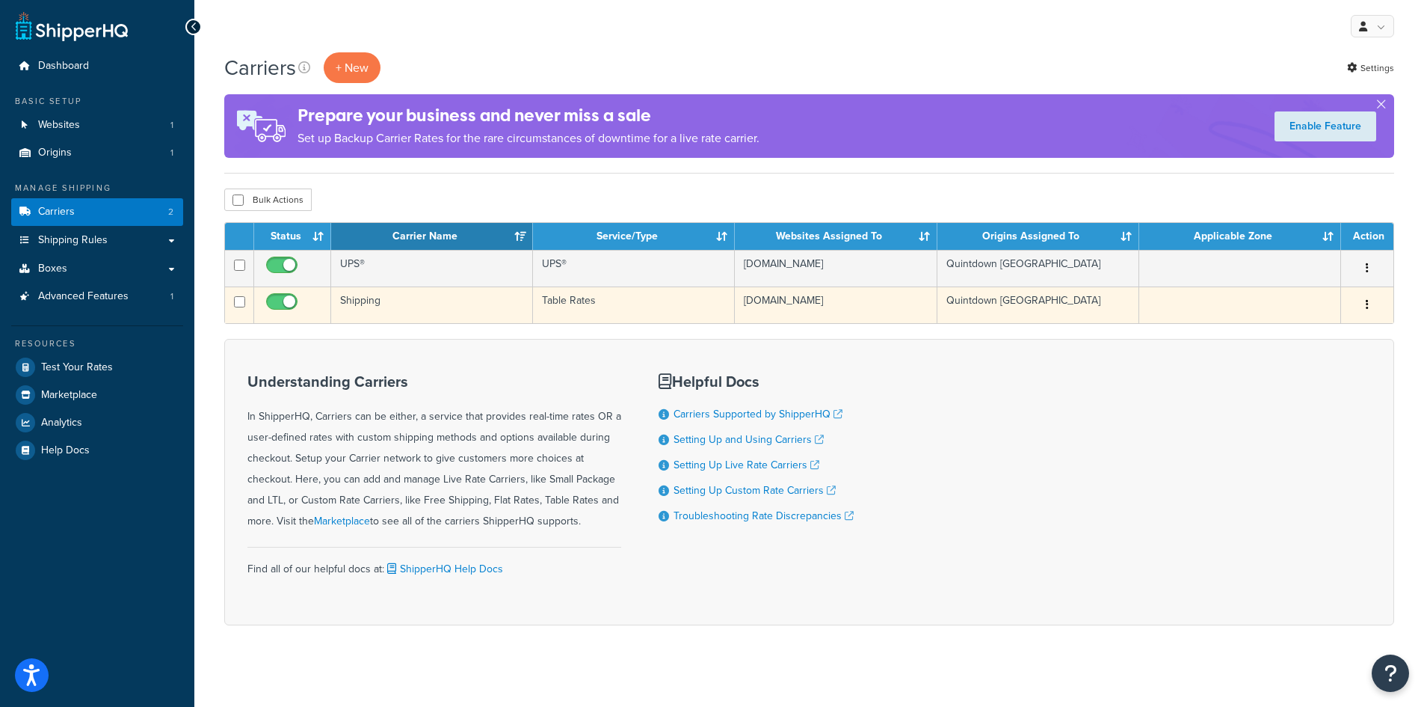
click at [556, 300] on td "Table Rates" at bounding box center [634, 304] width 202 height 37
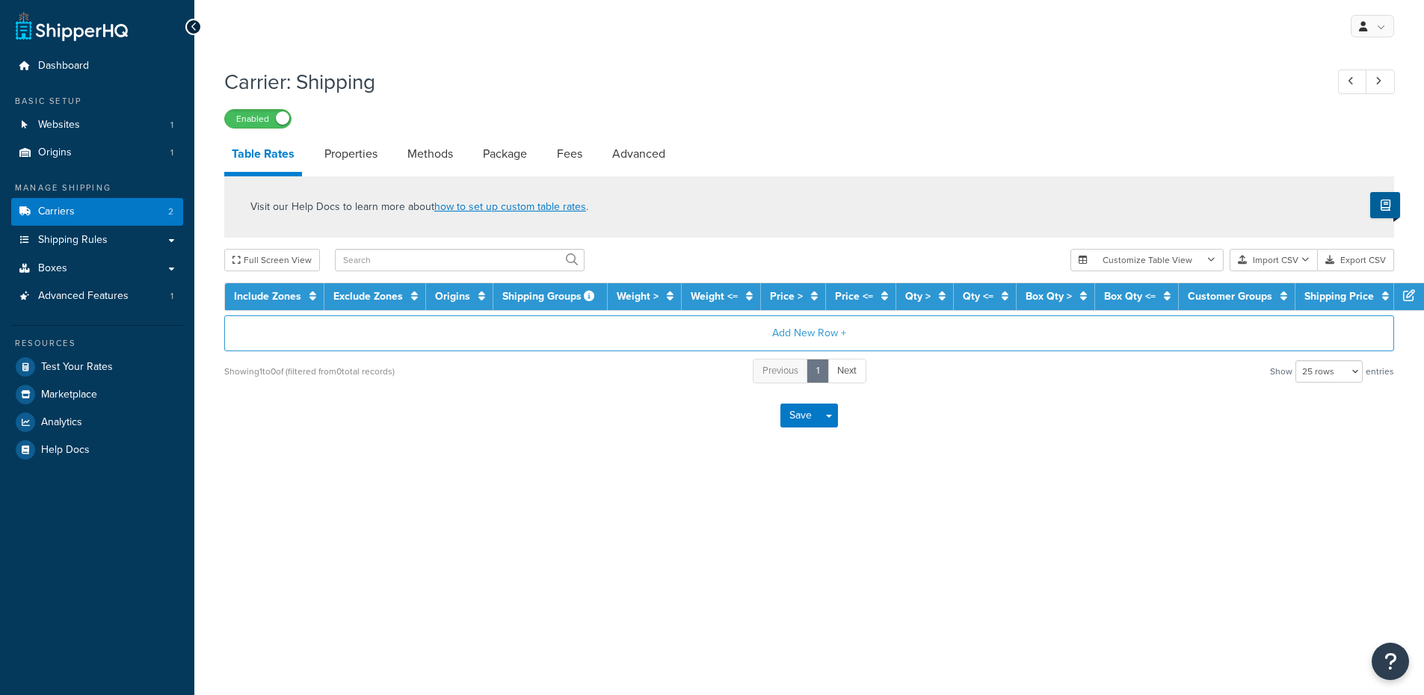
select select "25"
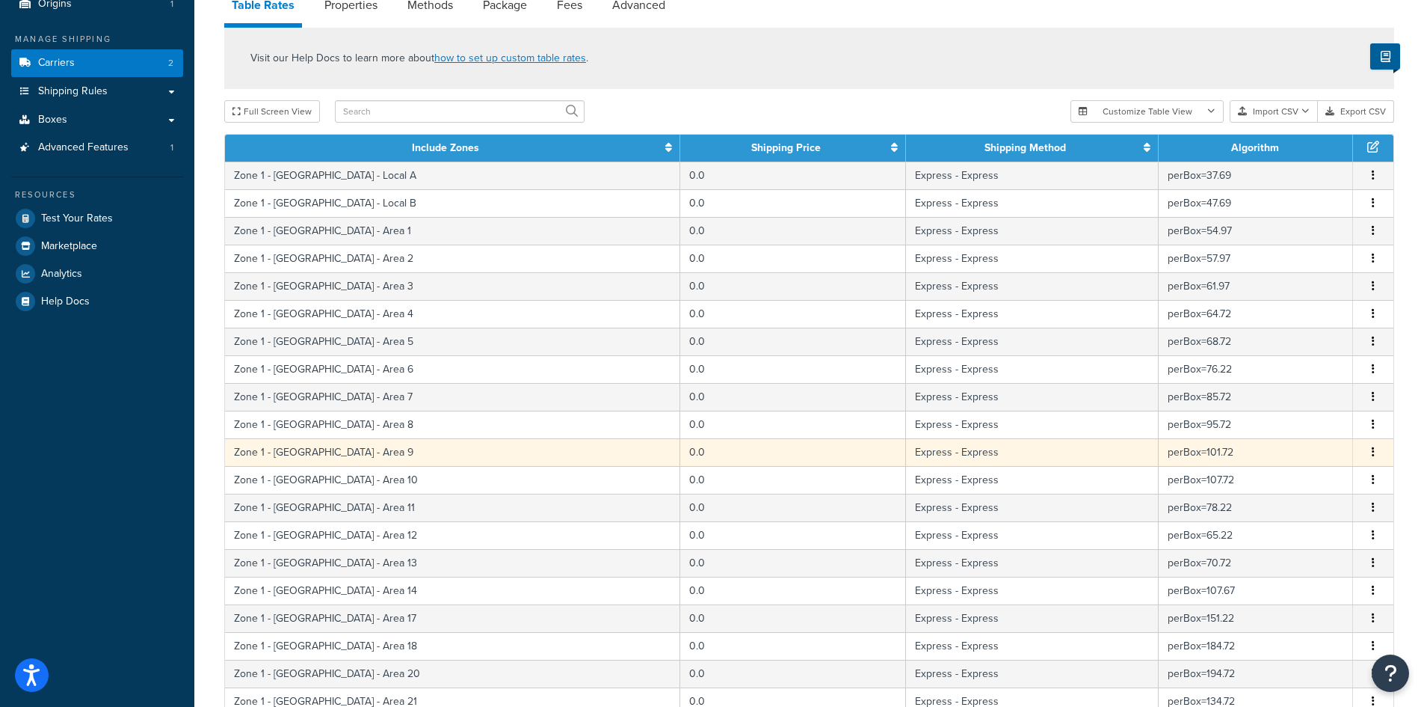
scroll to position [150, 0]
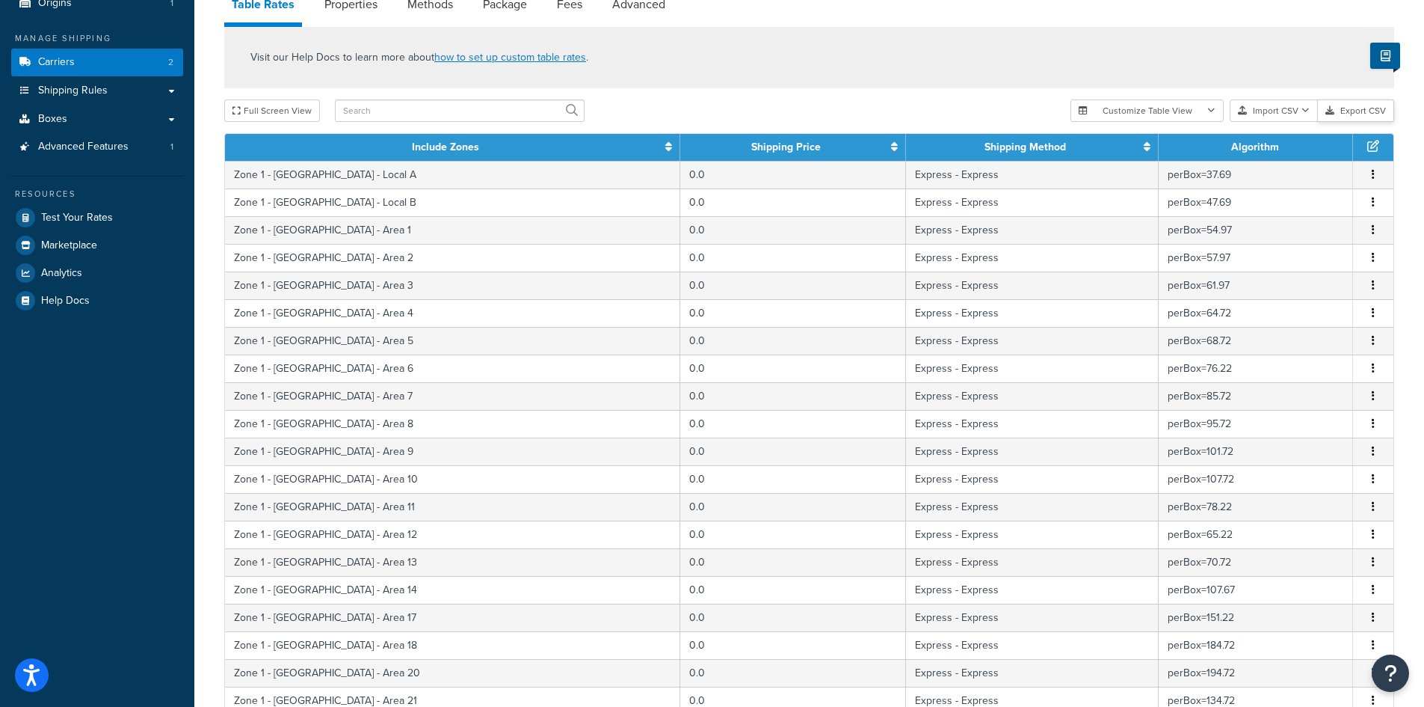
click at [1367, 117] on button "Export CSV" at bounding box center [1356, 110] width 76 height 22
